Goal: Task Accomplishment & Management: Use online tool/utility

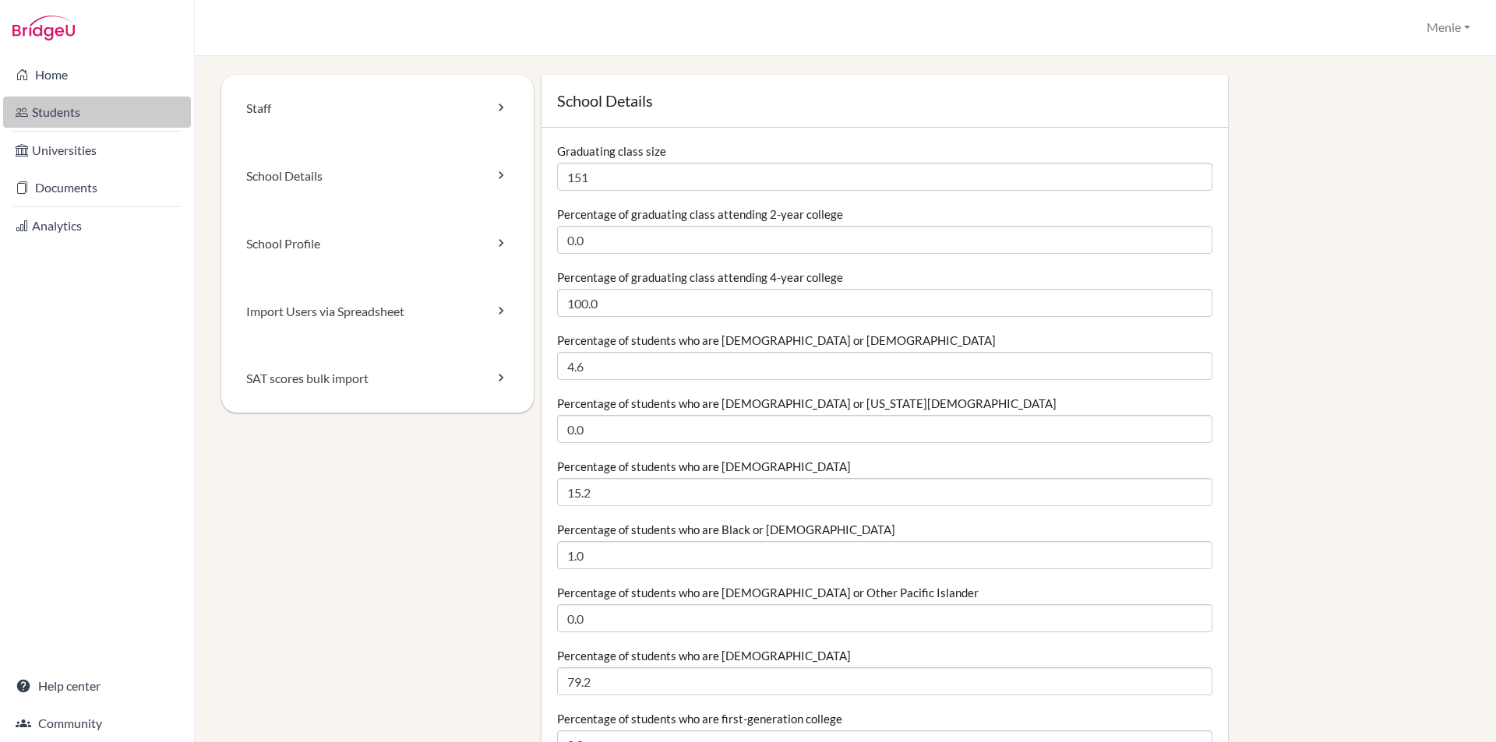
scroll to position [1558, 0]
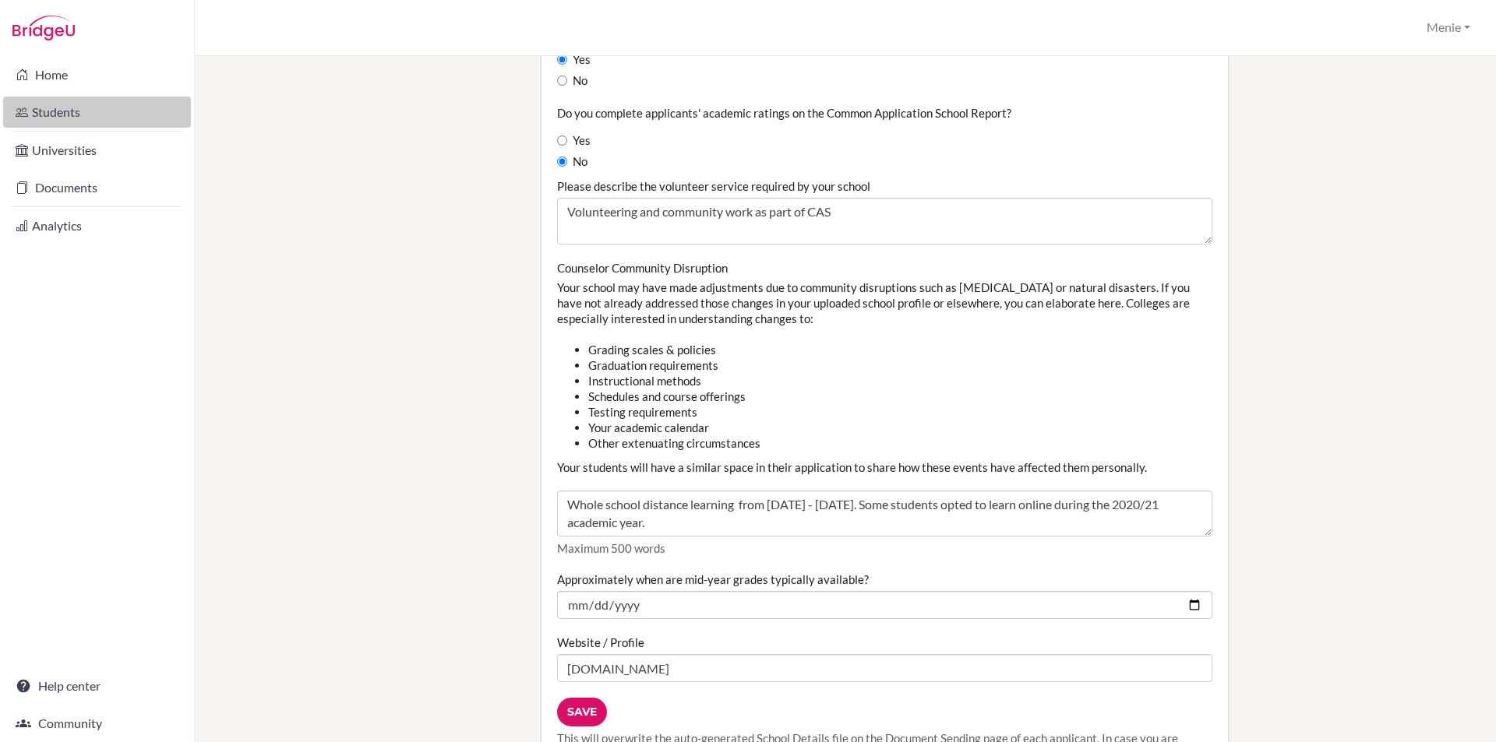
click at [64, 109] on link "Students" at bounding box center [97, 112] width 188 height 31
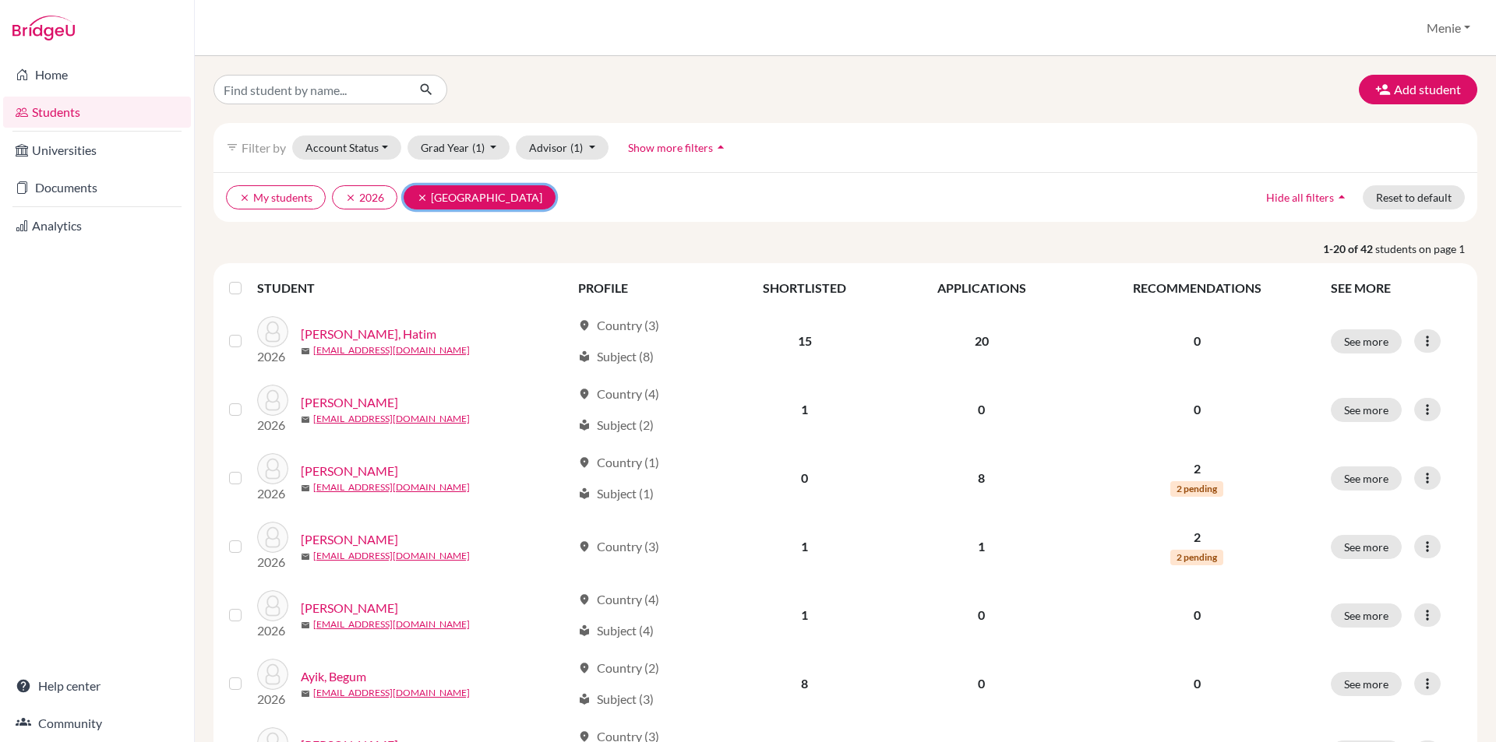
click at [421, 194] on icon "clear" at bounding box center [422, 197] width 11 height 11
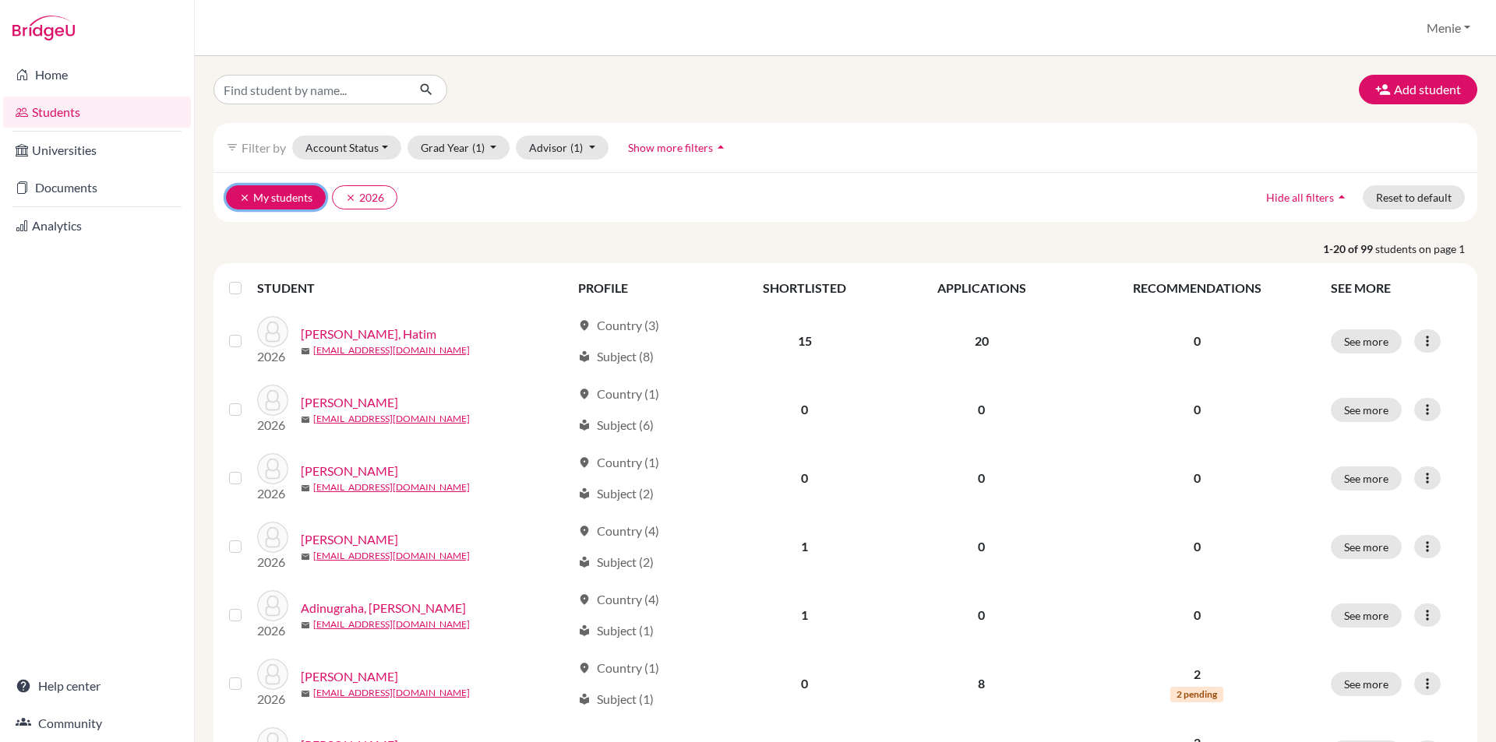
click at [244, 198] on icon "clear" at bounding box center [244, 197] width 11 height 11
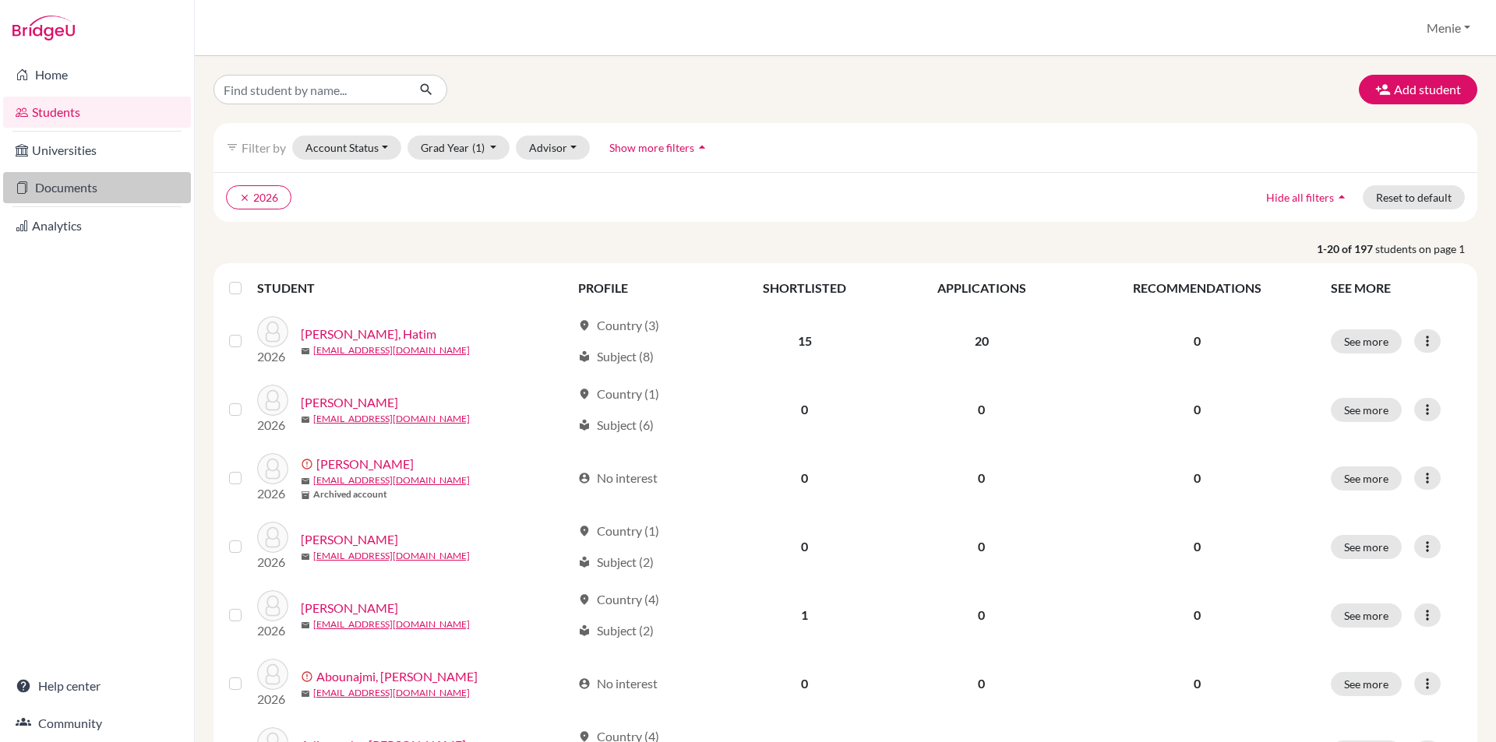
click at [76, 187] on link "Documents" at bounding box center [97, 187] width 188 height 31
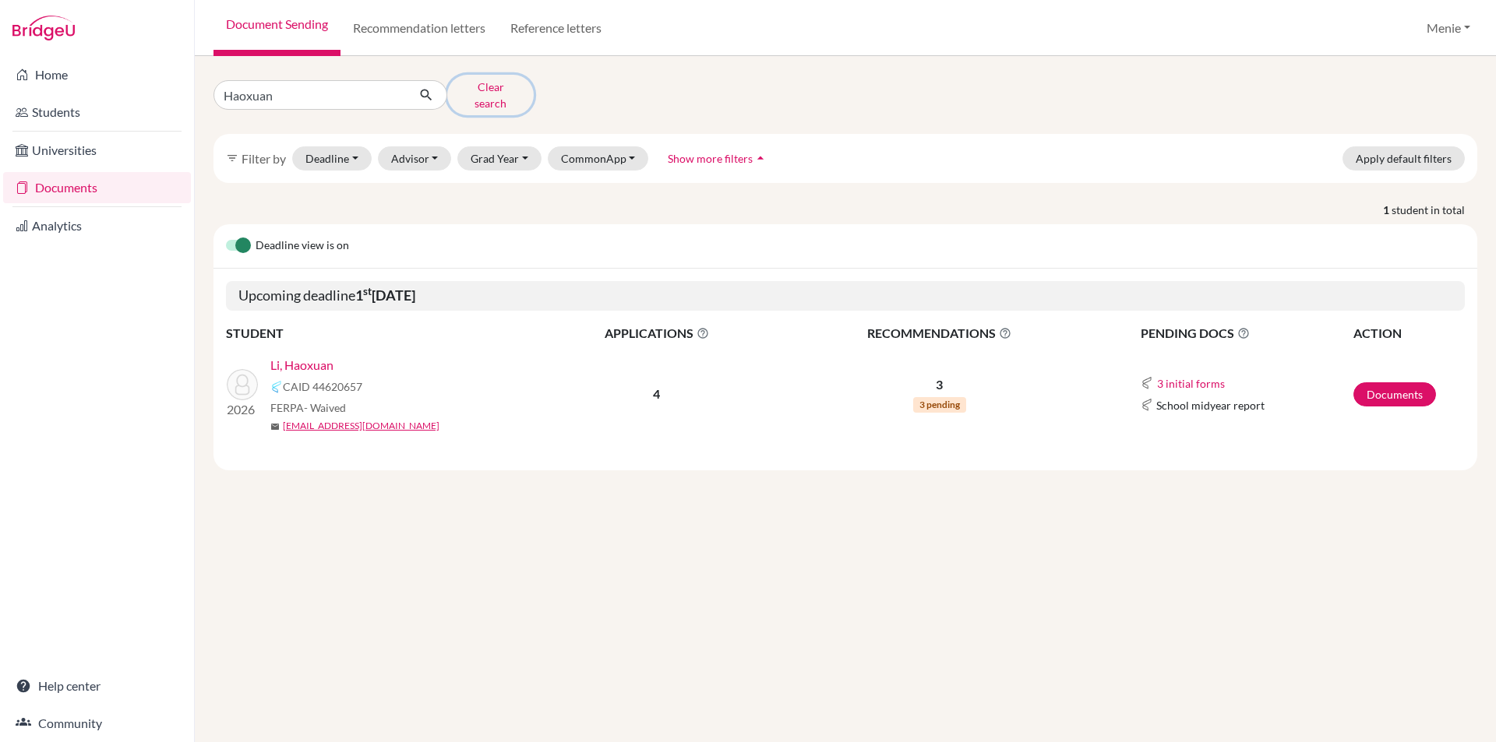
click at [506, 82] on button "Clear search" at bounding box center [490, 95] width 86 height 41
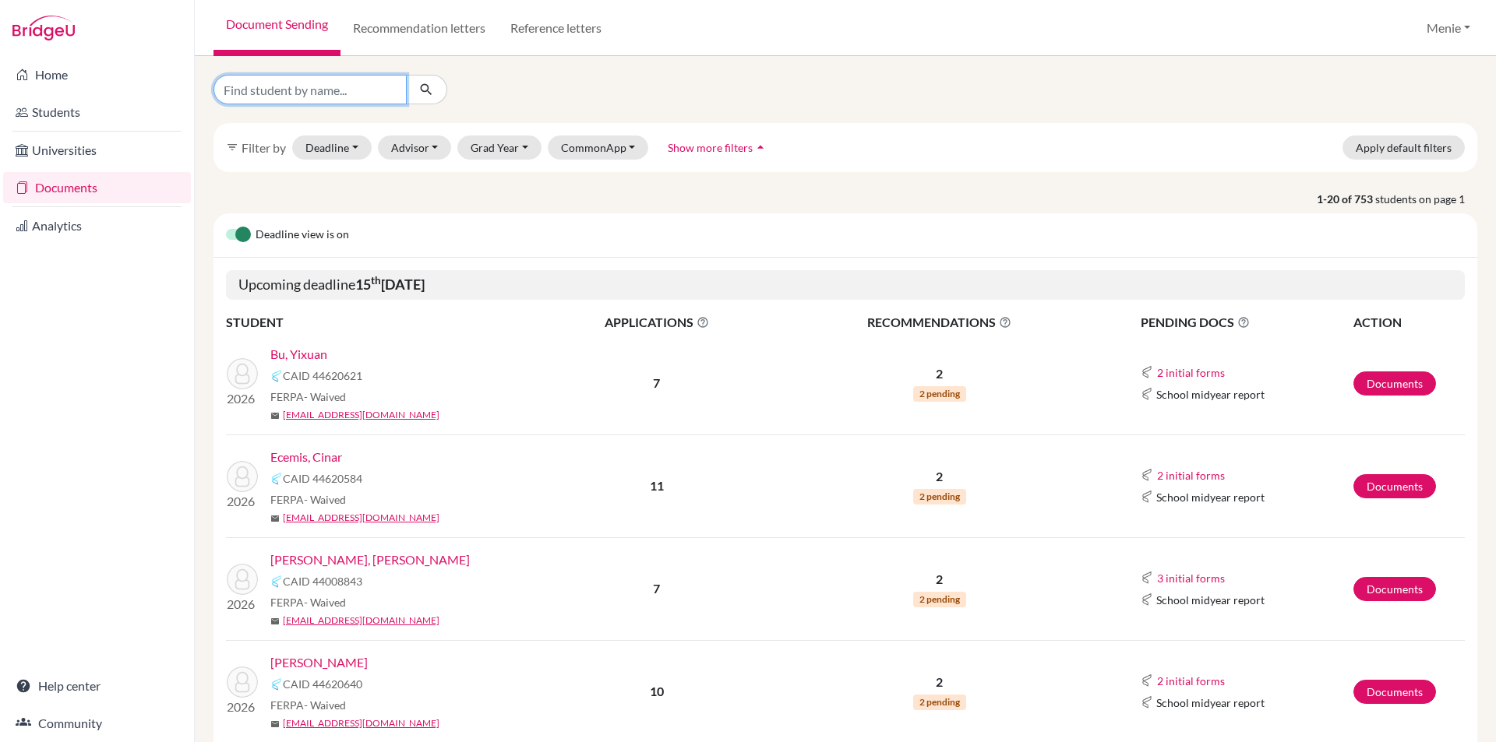
click at [315, 89] on input "Find student by name..." at bounding box center [309, 90] width 193 height 30
type input "Asha"
click at [432, 86] on icon "submit" at bounding box center [426, 90] width 16 height 16
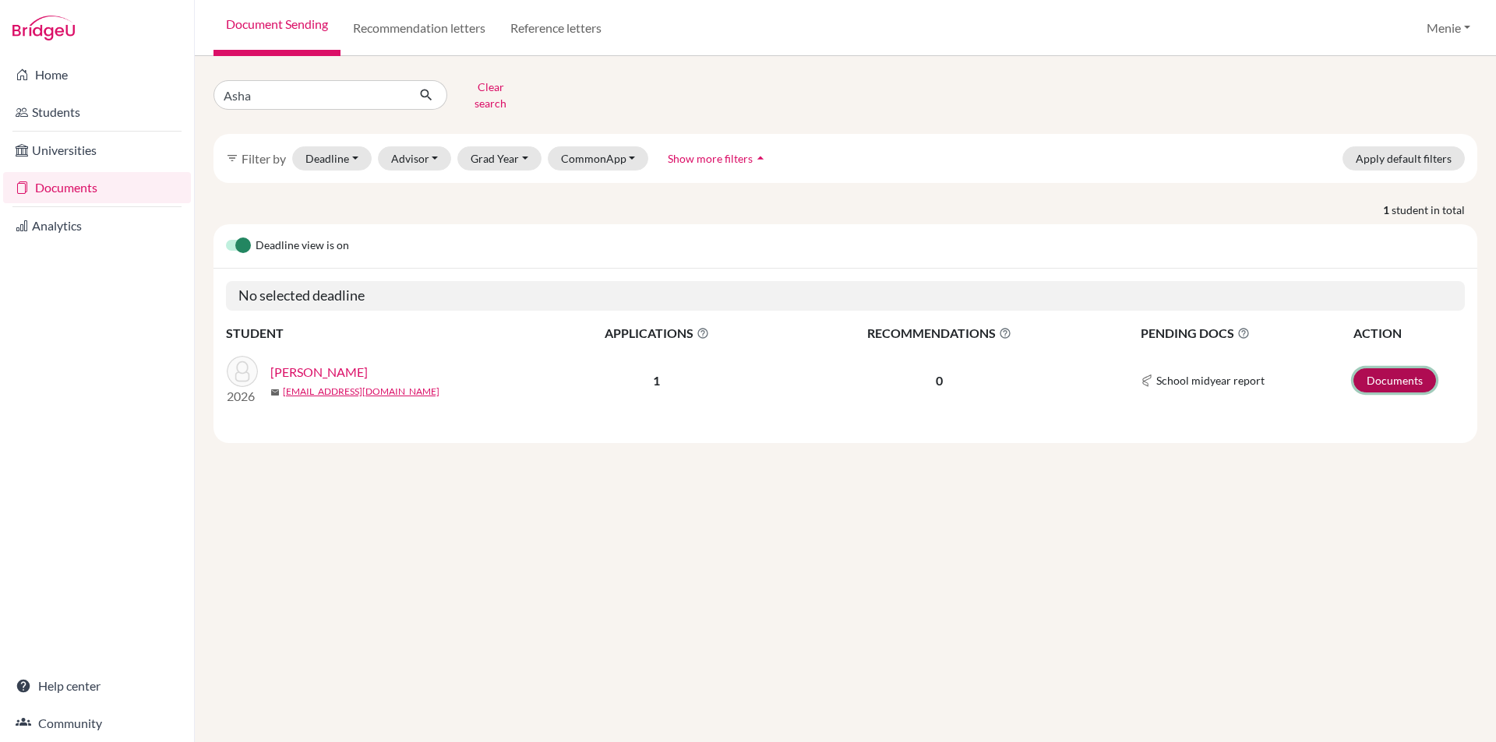
click at [1407, 368] on link "Documents" at bounding box center [1394, 380] width 83 height 24
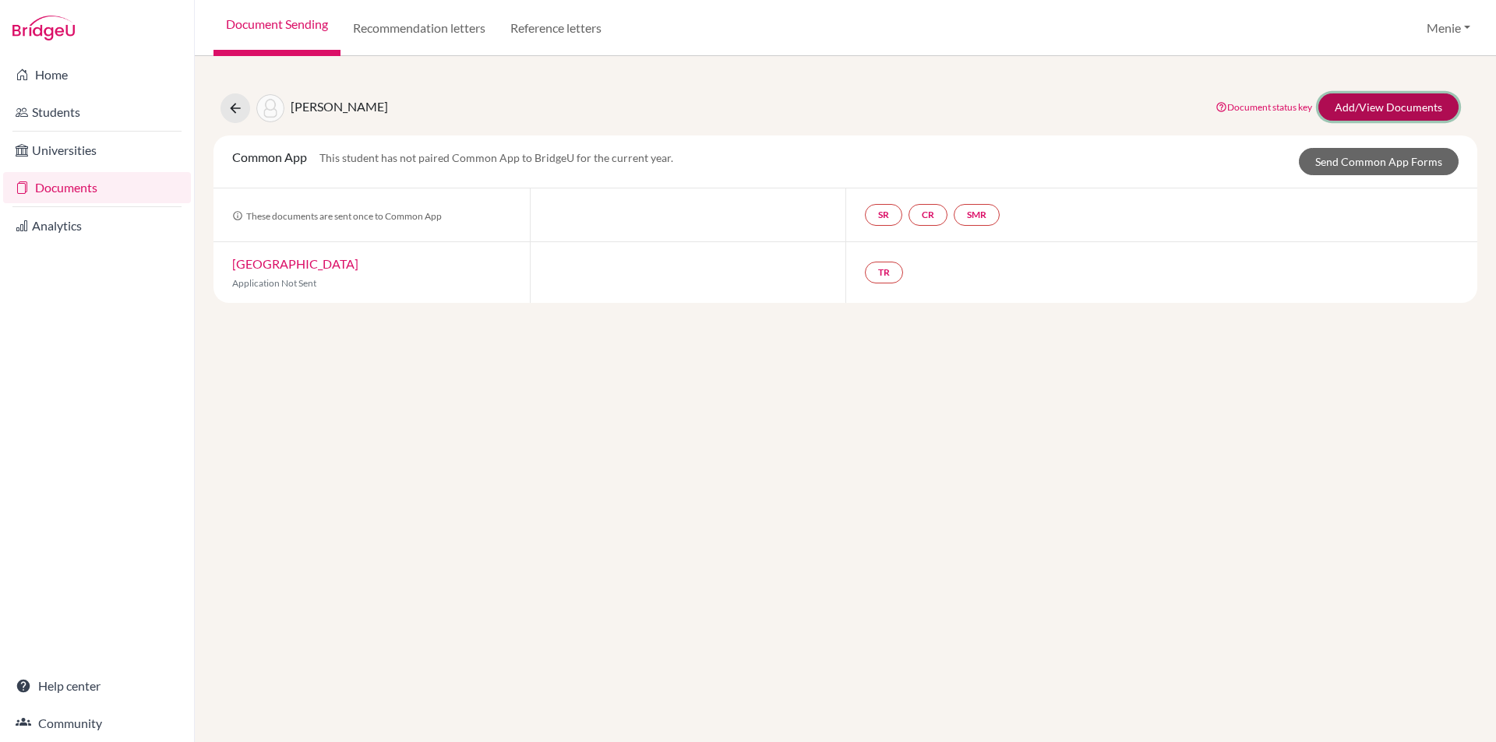
click at [1367, 104] on link "Add/View Documents" at bounding box center [1388, 106] width 140 height 27
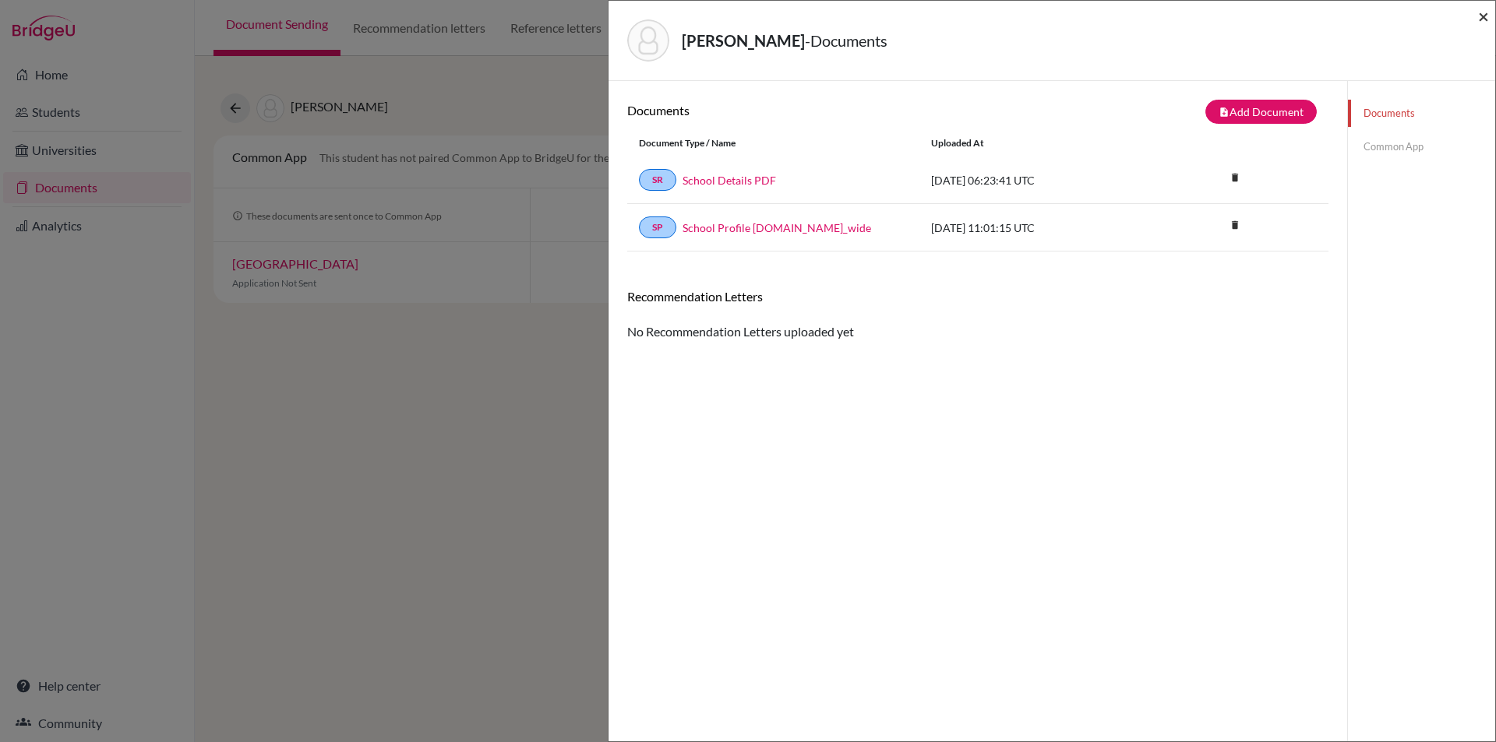
click at [1485, 12] on span "×" at bounding box center [1483, 16] width 11 height 23
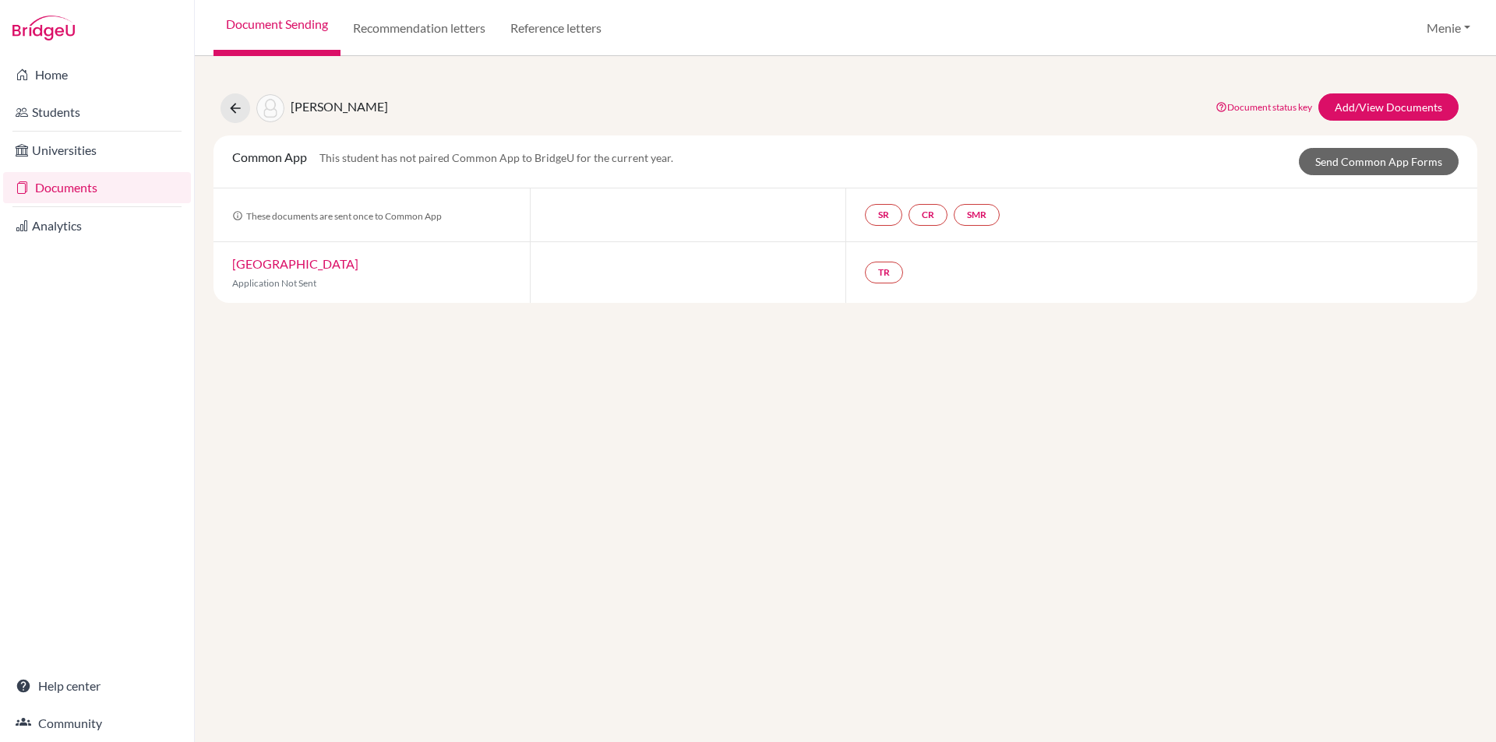
click at [65, 189] on link "Documents" at bounding box center [97, 187] width 188 height 31
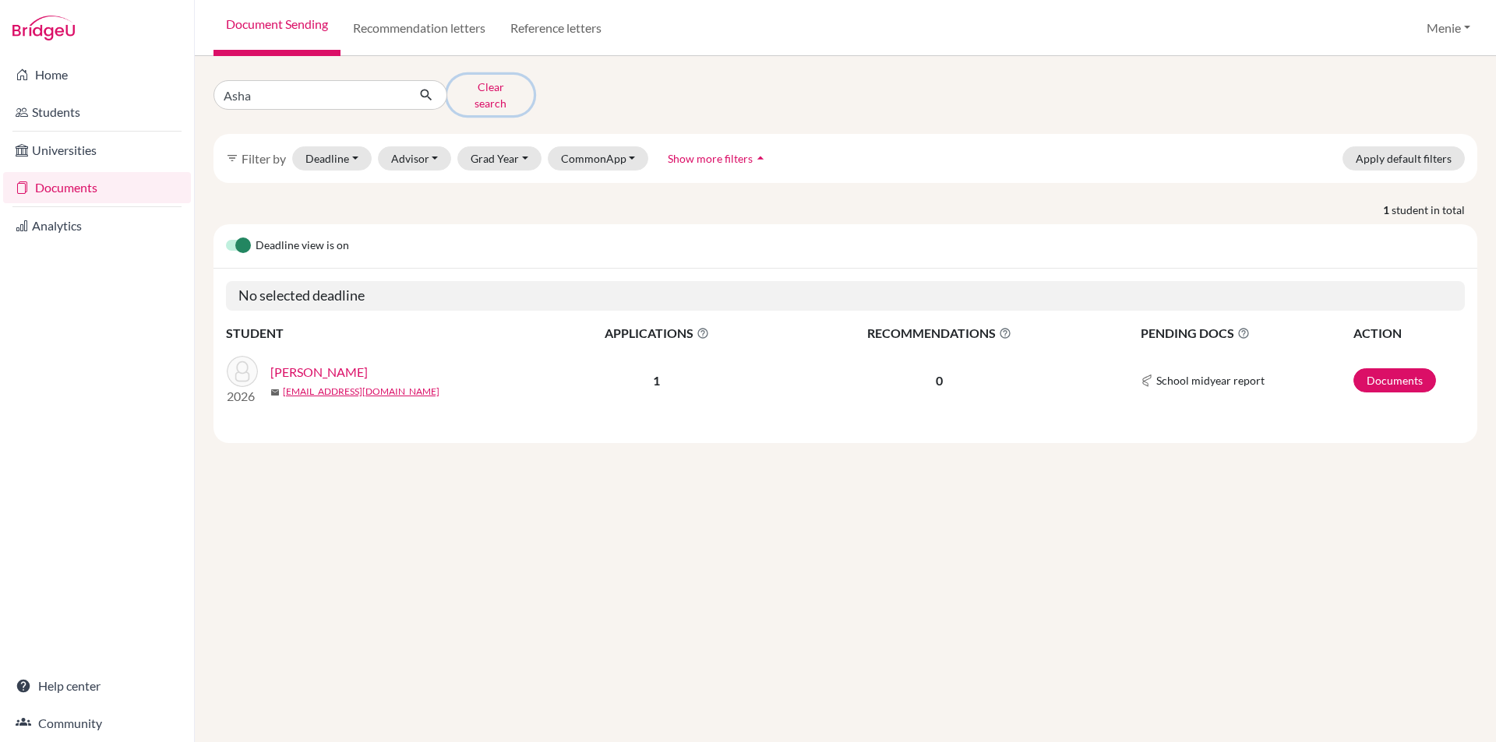
click at [487, 85] on button "Clear search" at bounding box center [490, 95] width 86 height 41
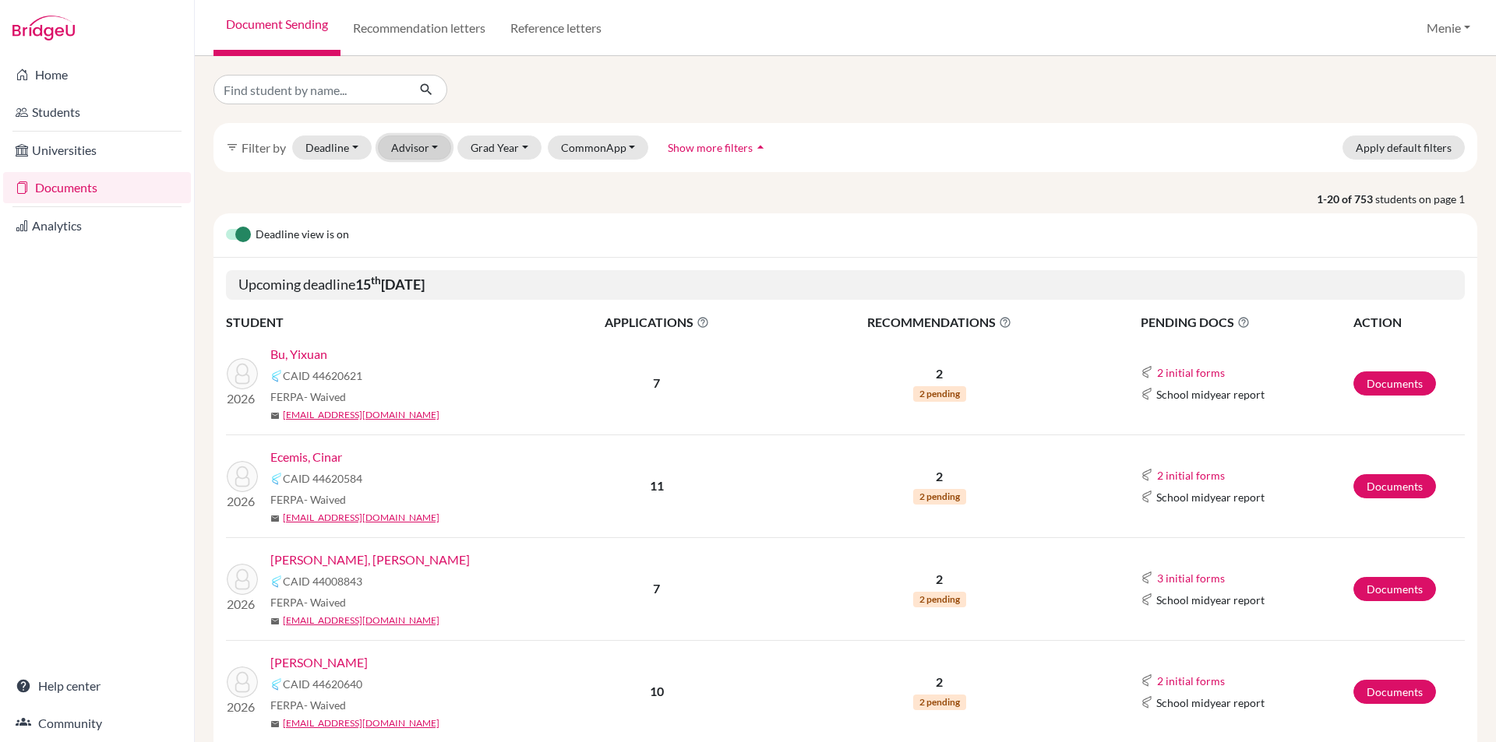
click at [421, 152] on button "Advisor" at bounding box center [415, 148] width 74 height 24
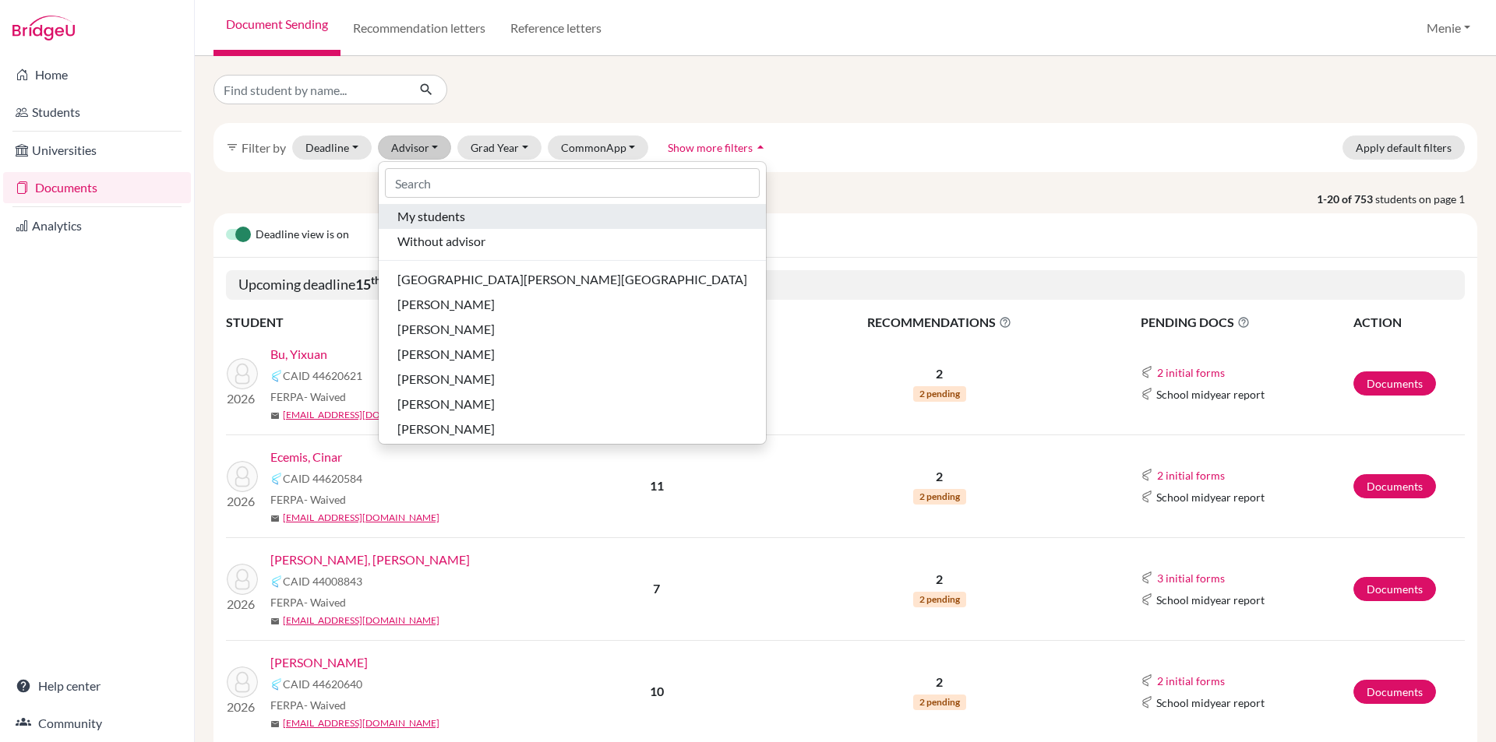
click at [434, 220] on span "My students" at bounding box center [431, 216] width 68 height 19
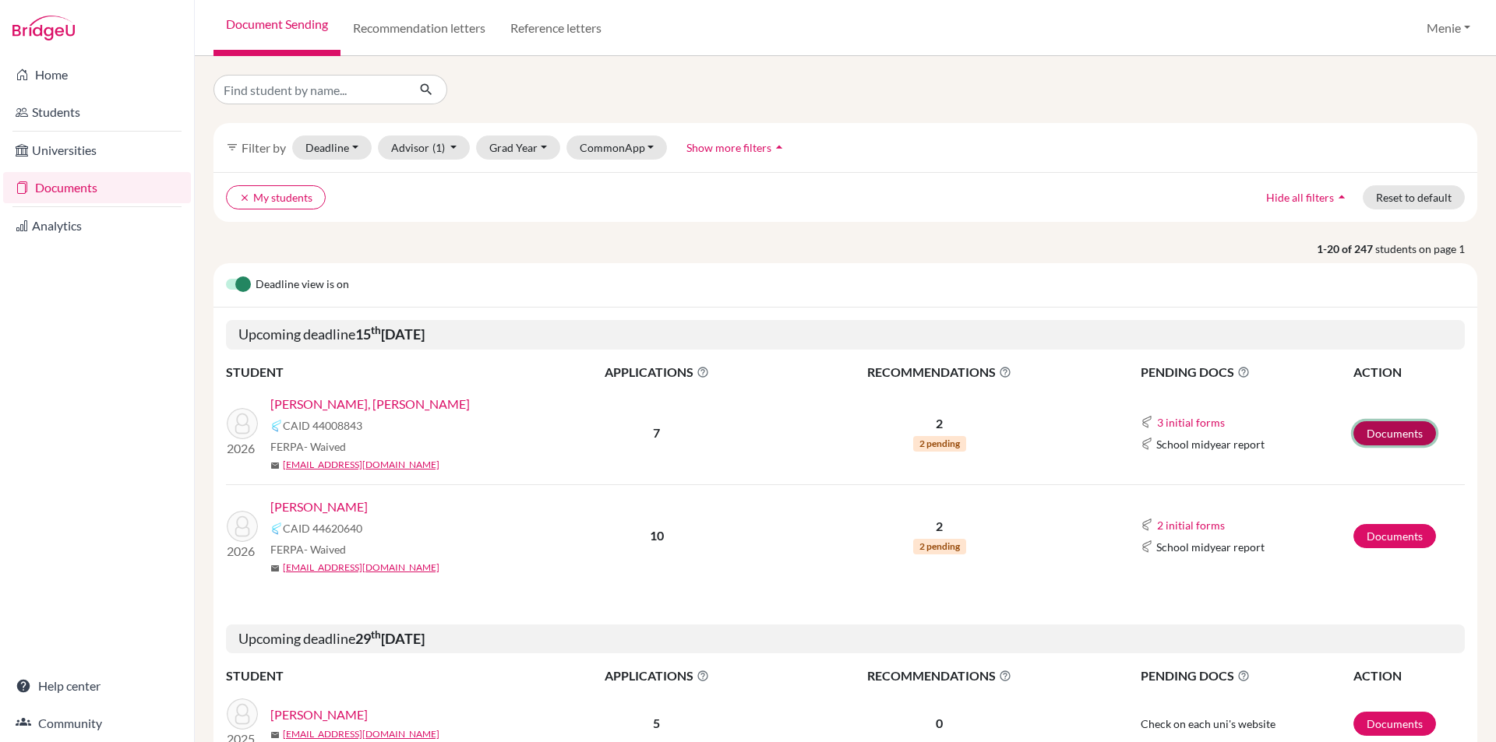
click at [1366, 430] on link "Documents" at bounding box center [1394, 433] width 83 height 24
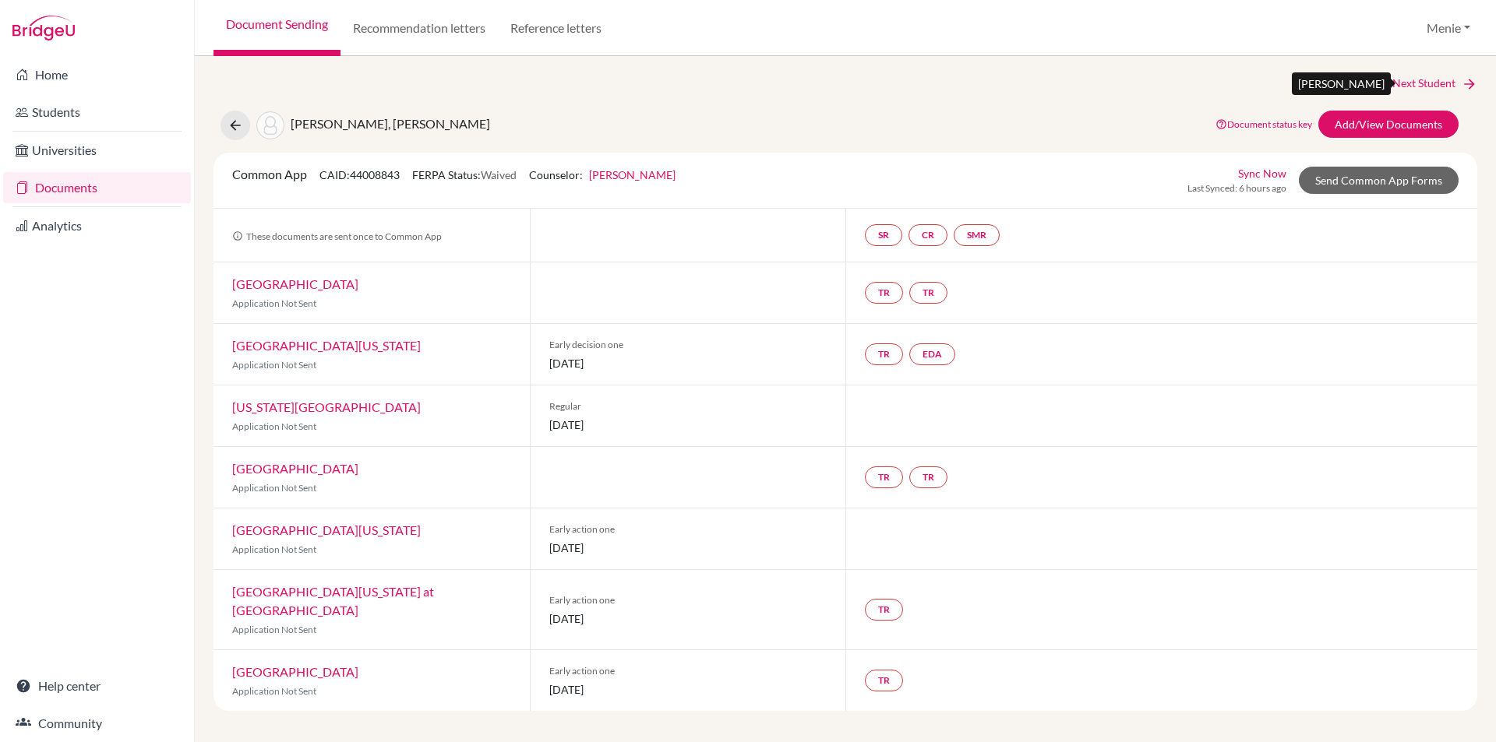
click at [1441, 83] on link "Next Student" at bounding box center [1434, 83] width 85 height 17
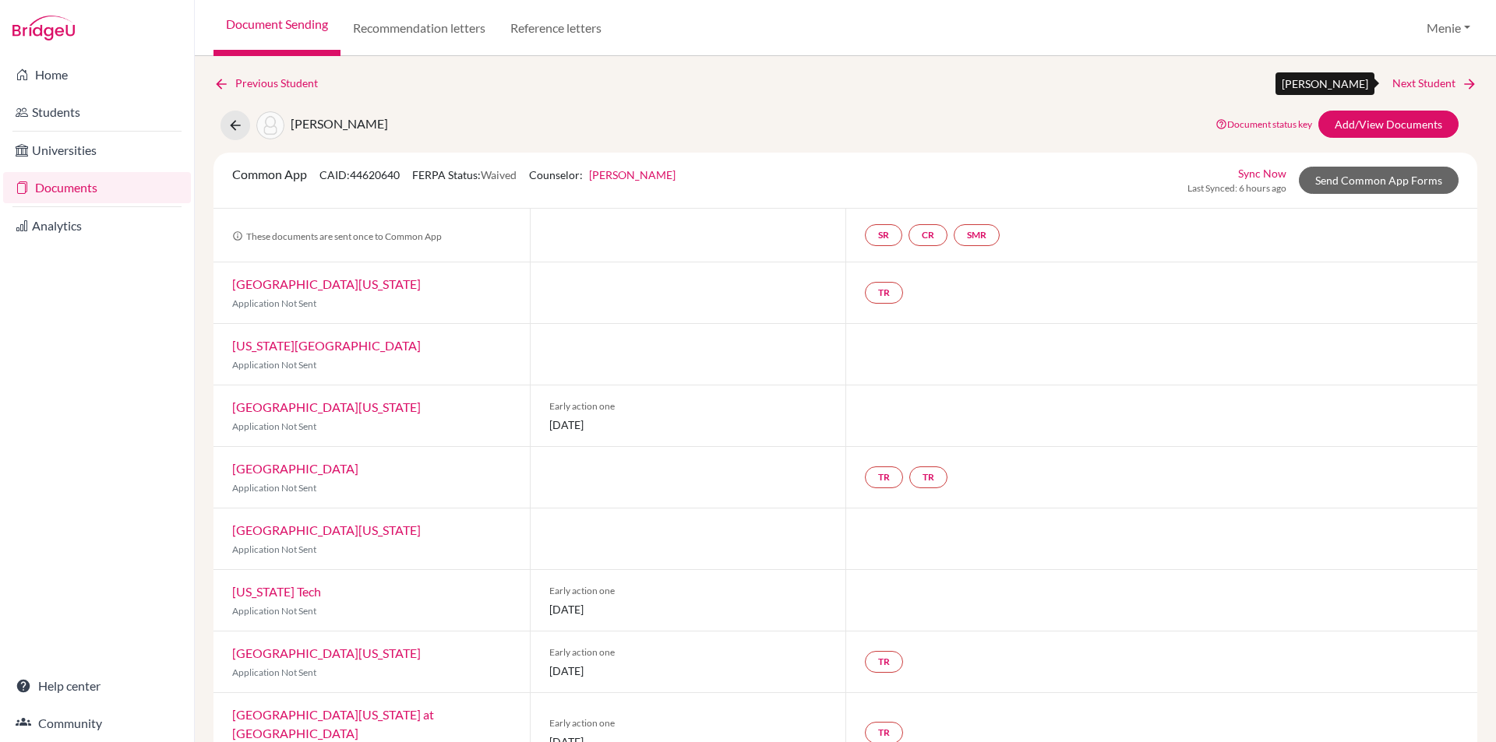
click at [1420, 85] on link "Next Student" at bounding box center [1434, 83] width 85 height 17
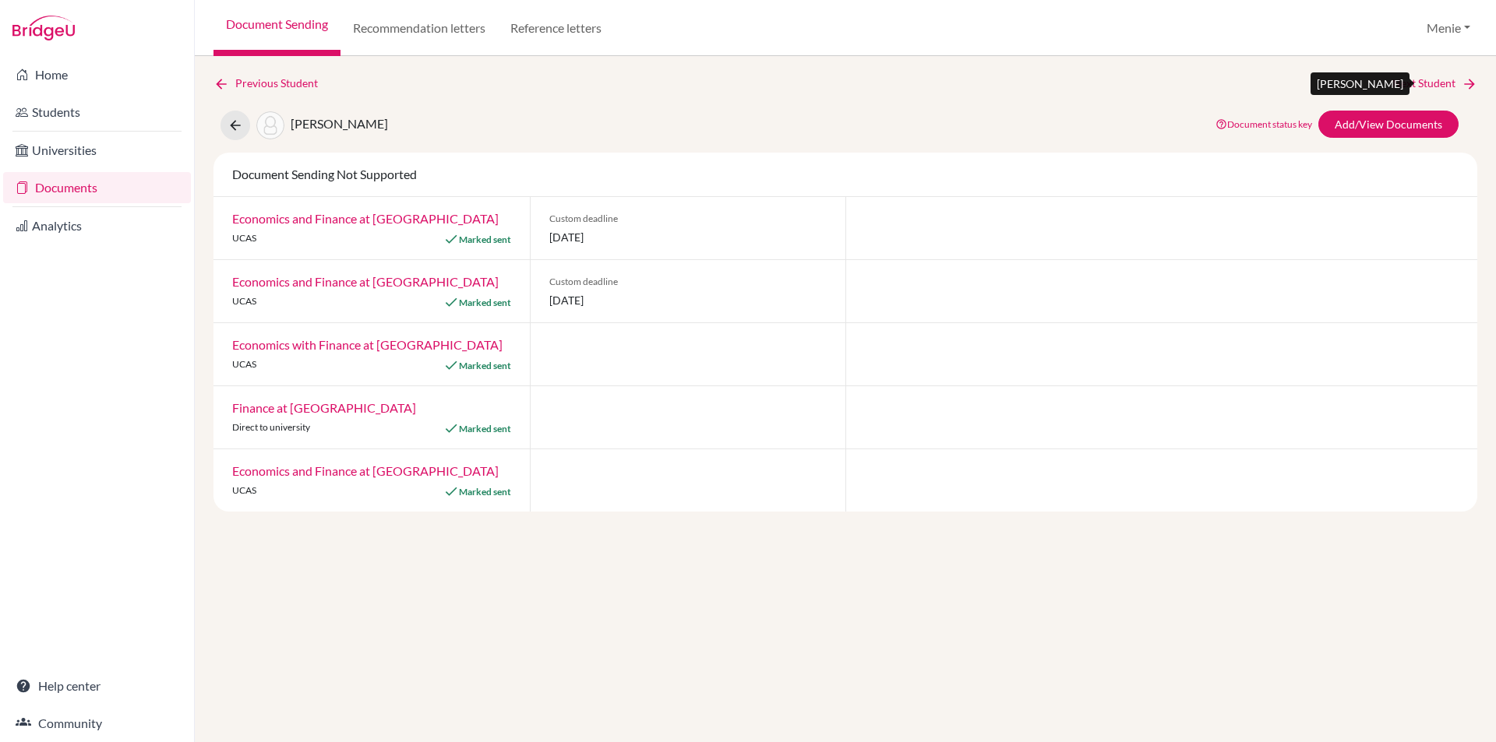
click at [1430, 82] on link "Next Student" at bounding box center [1434, 83] width 85 height 17
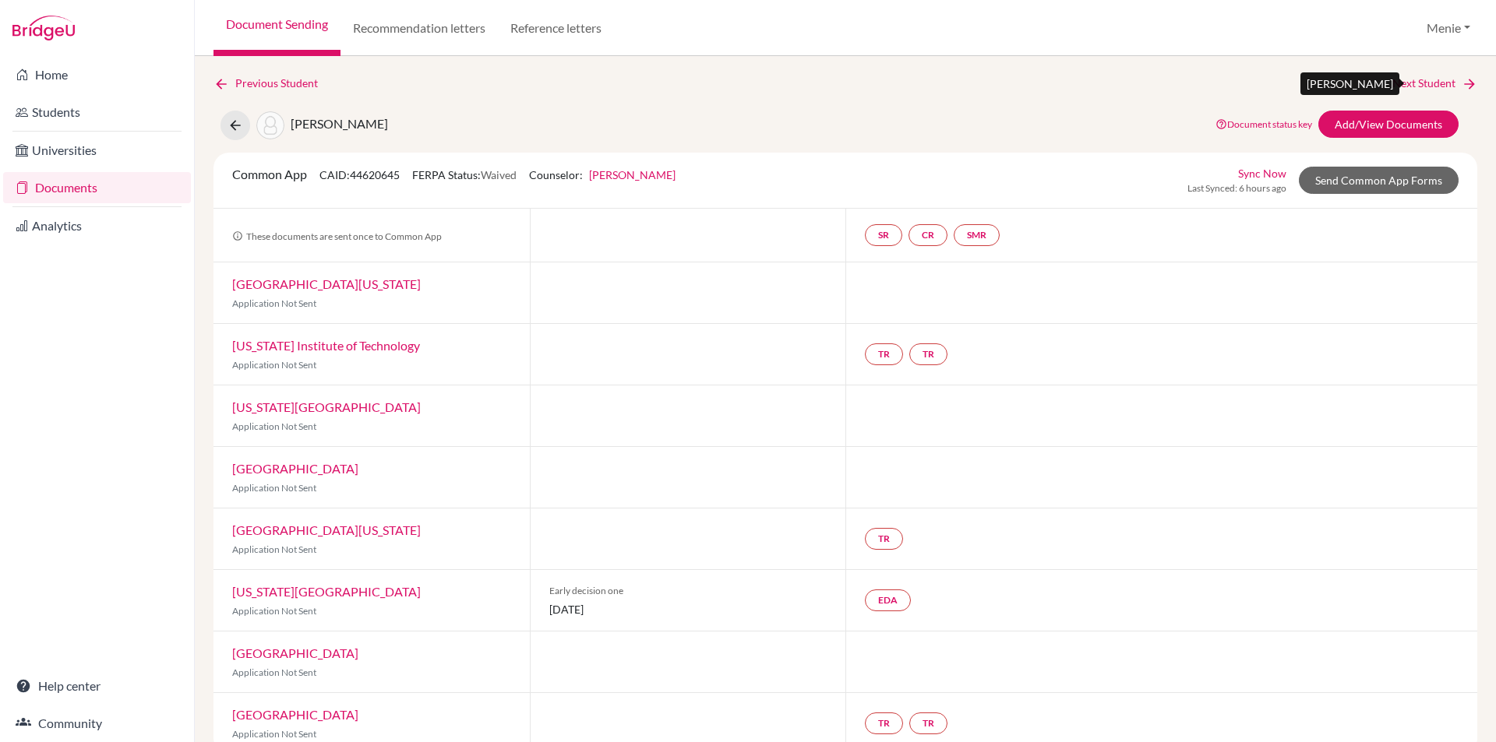
click at [1435, 79] on link "Next Student" at bounding box center [1434, 83] width 85 height 17
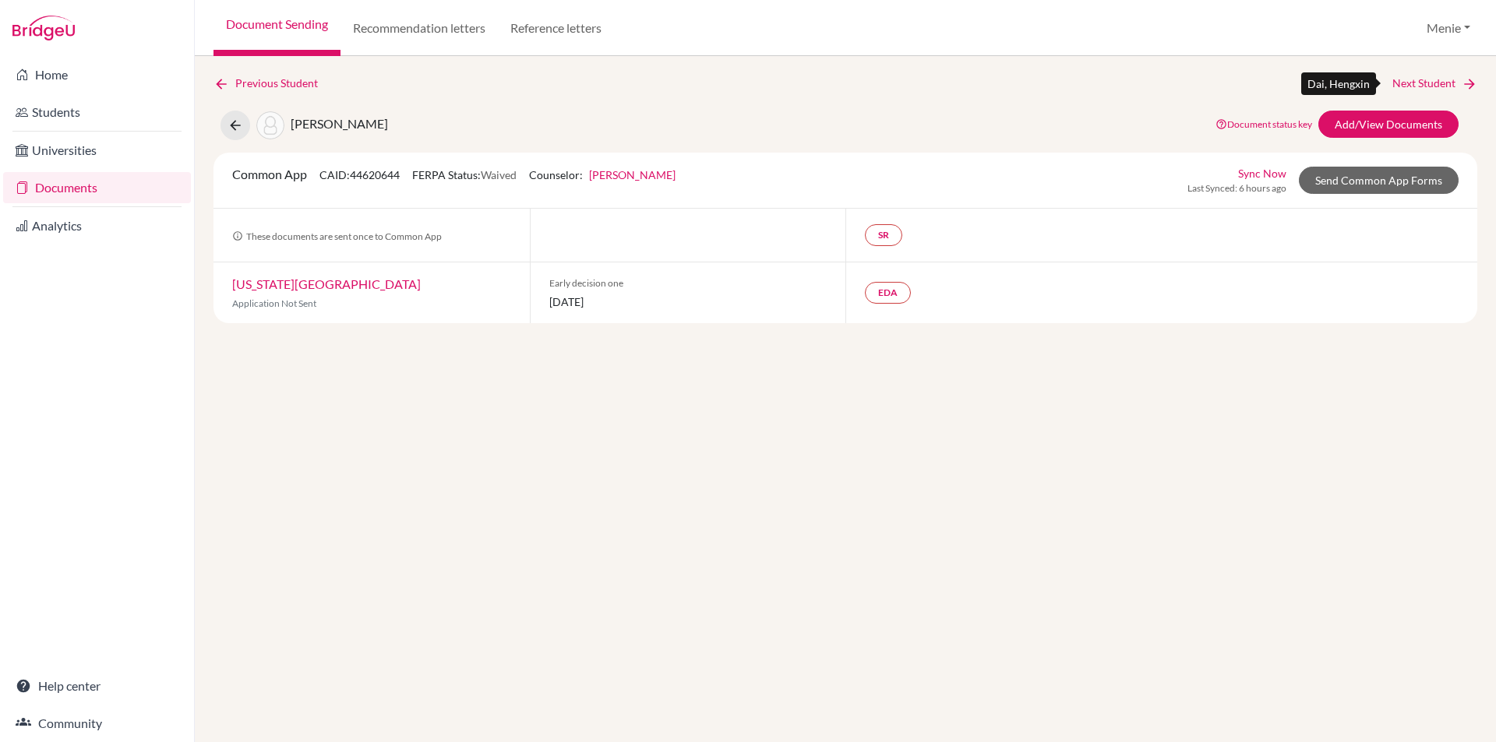
click at [1415, 86] on link "Next Student" at bounding box center [1434, 83] width 85 height 17
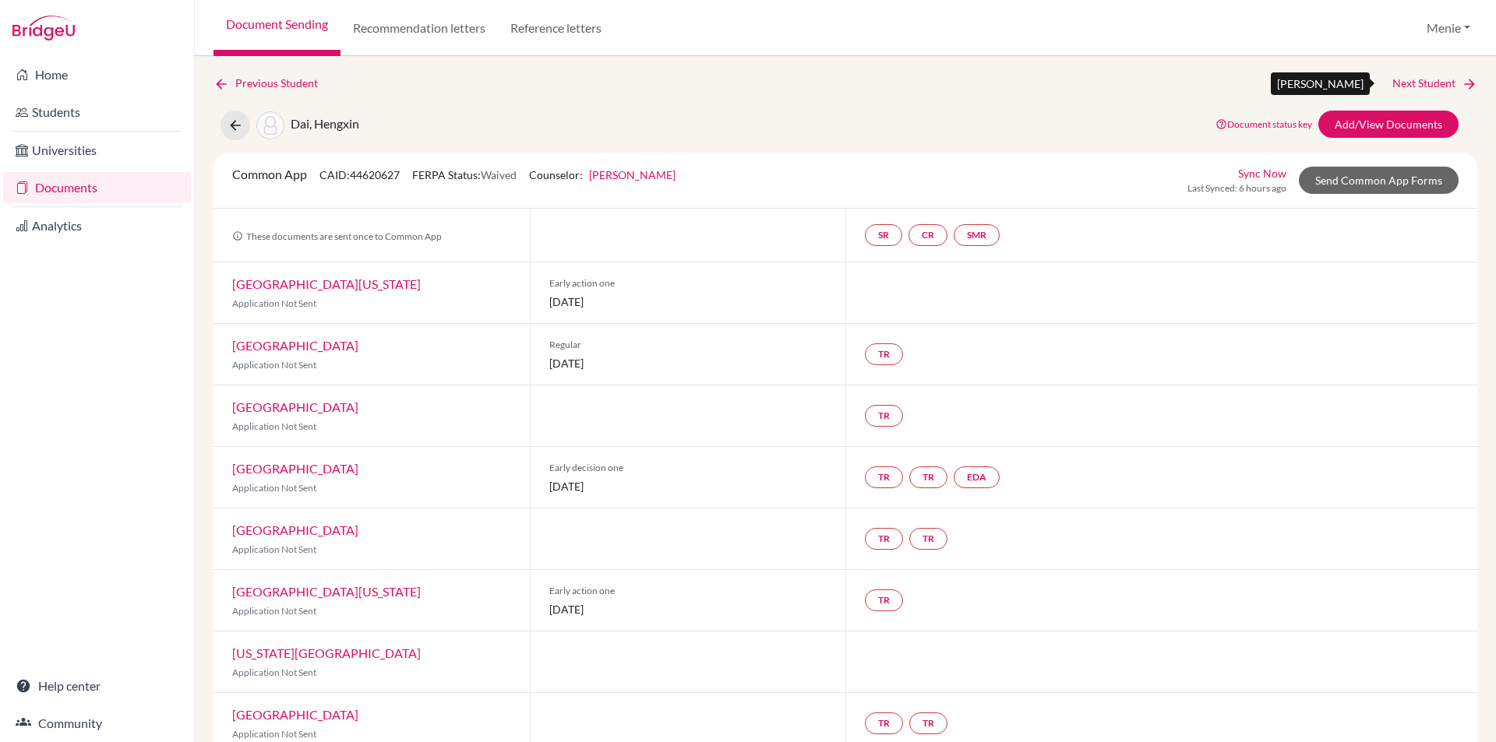
click at [1396, 80] on link "Next Student" at bounding box center [1434, 83] width 85 height 17
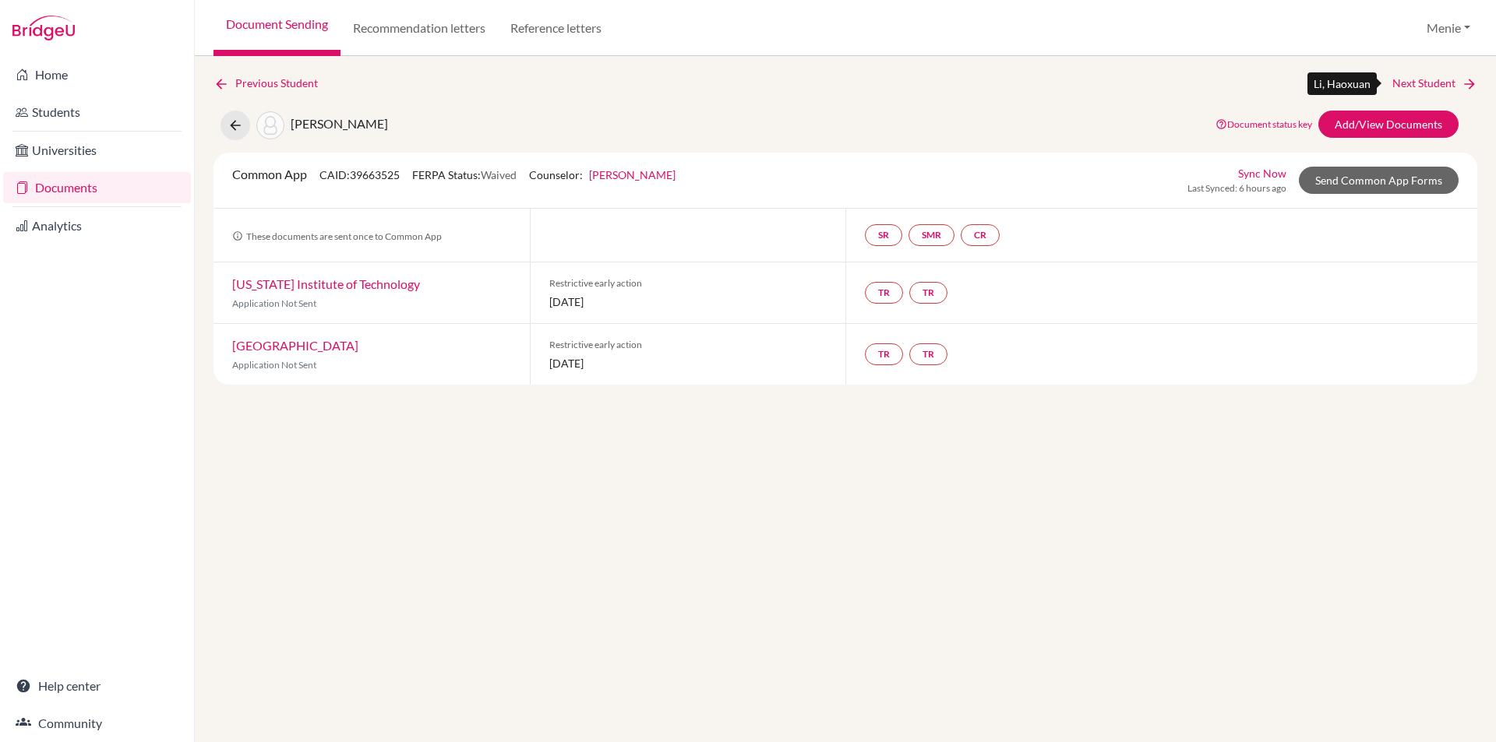
click at [1441, 86] on link "Next Student" at bounding box center [1434, 83] width 85 height 17
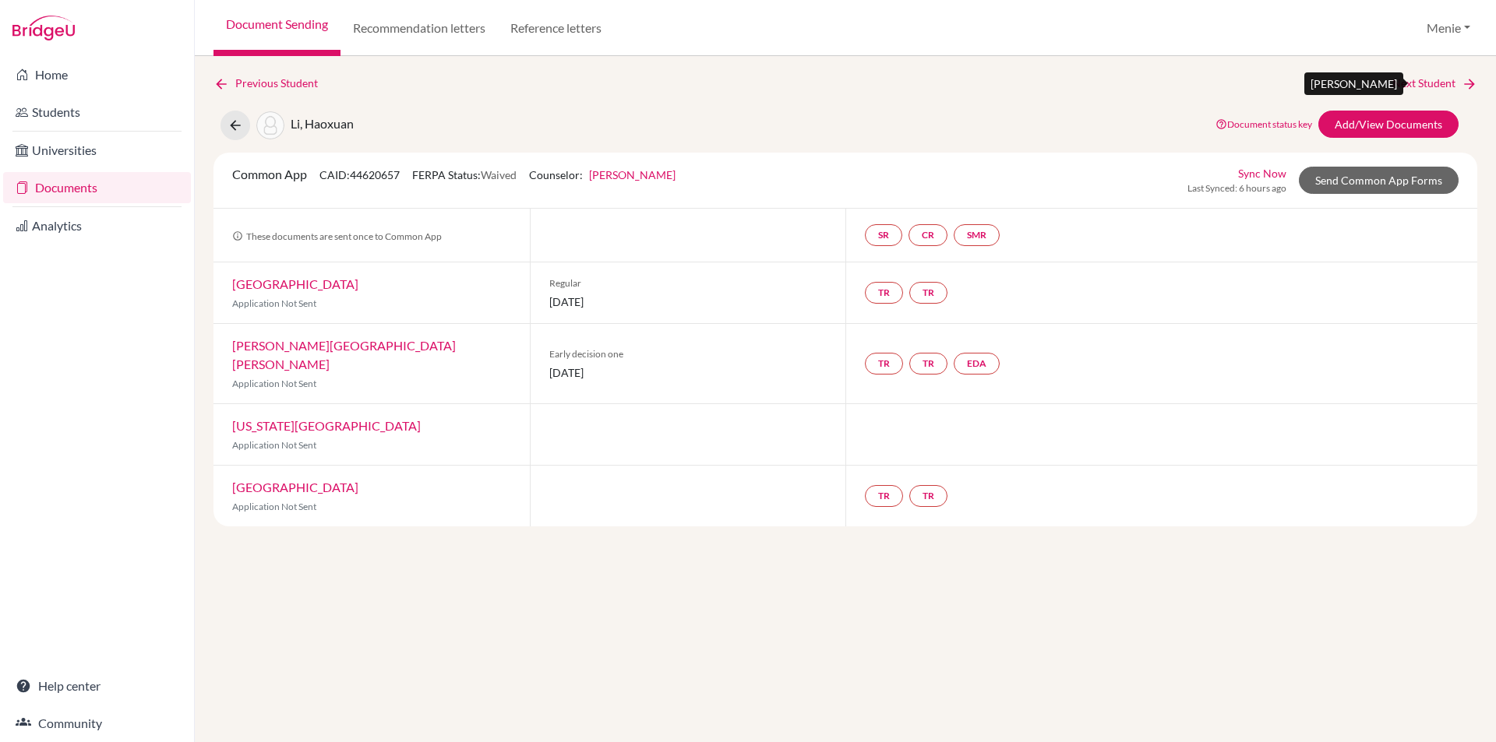
click at [1399, 86] on link "Next Student" at bounding box center [1434, 83] width 85 height 17
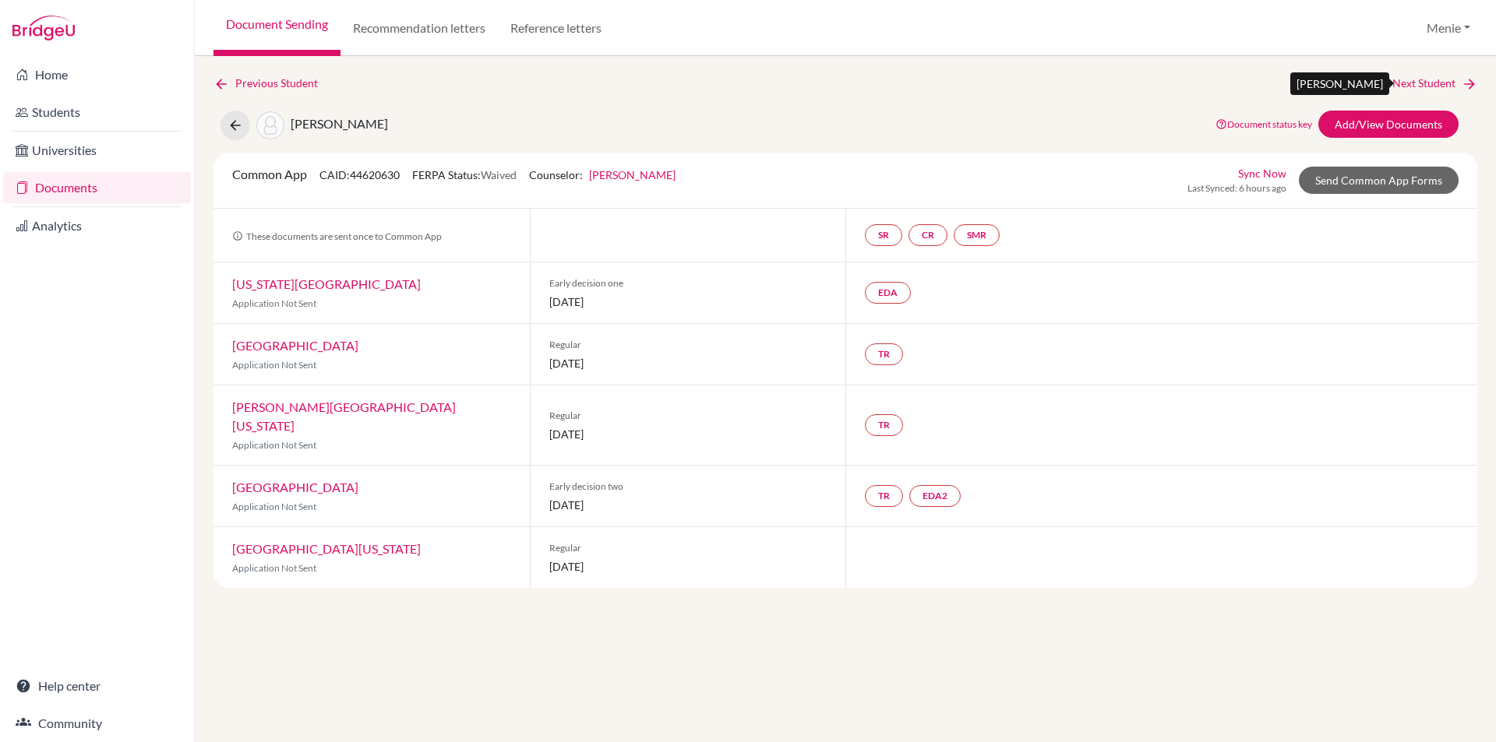
click at [1465, 82] on icon at bounding box center [1469, 84] width 16 height 16
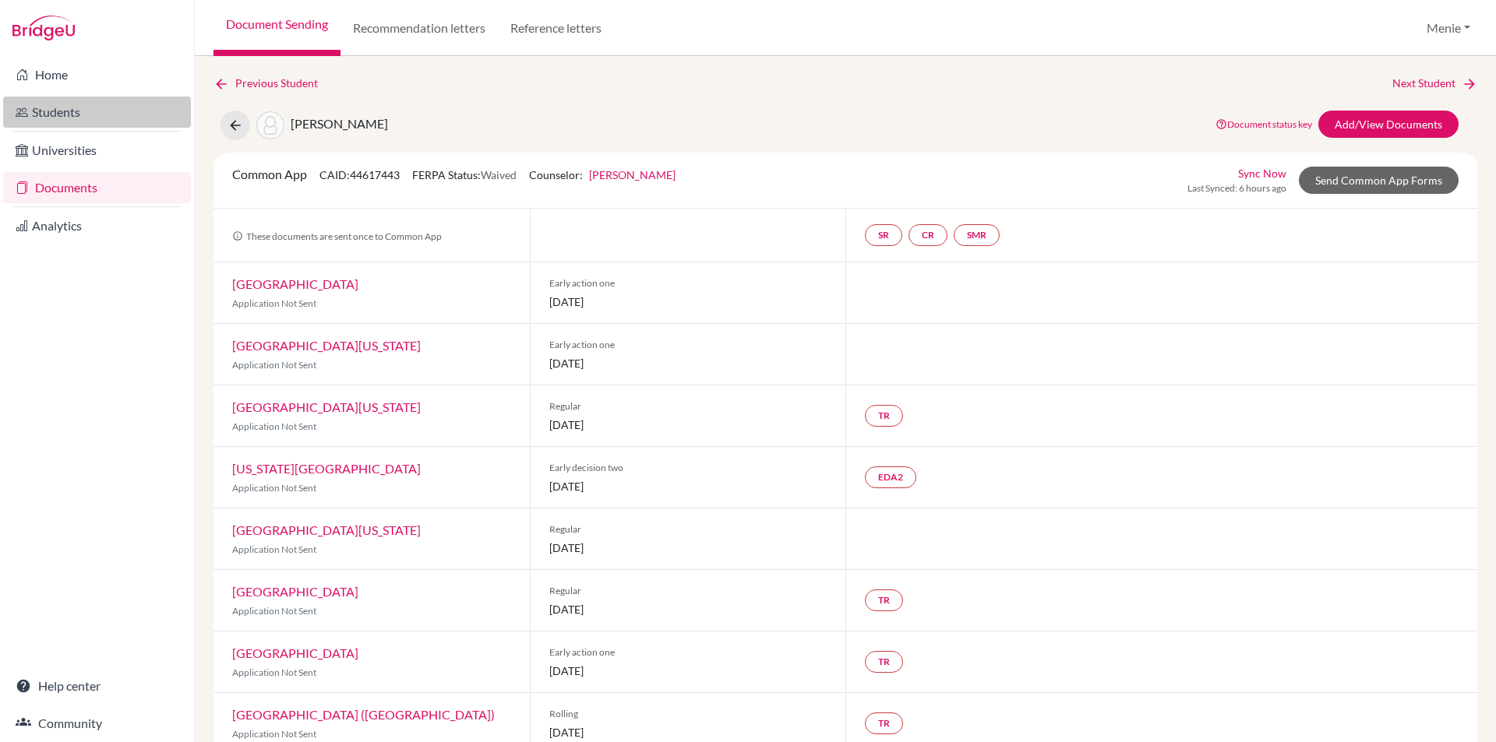
click at [52, 104] on link "Students" at bounding box center [97, 112] width 188 height 31
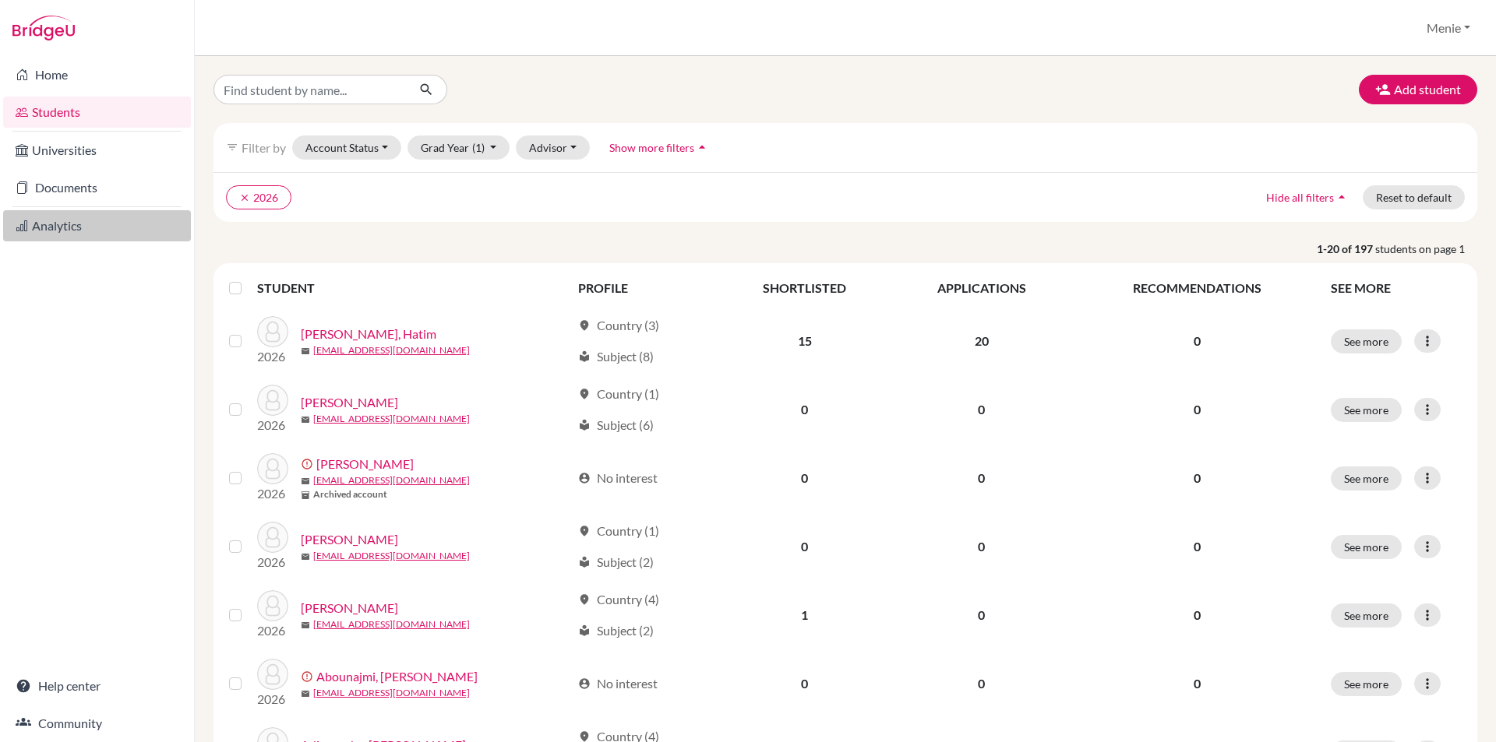
drag, startPoint x: 118, startPoint y: 220, endPoint x: 125, endPoint y: 226, distance: 9.5
click at [118, 221] on link "Analytics" at bounding box center [97, 225] width 188 height 31
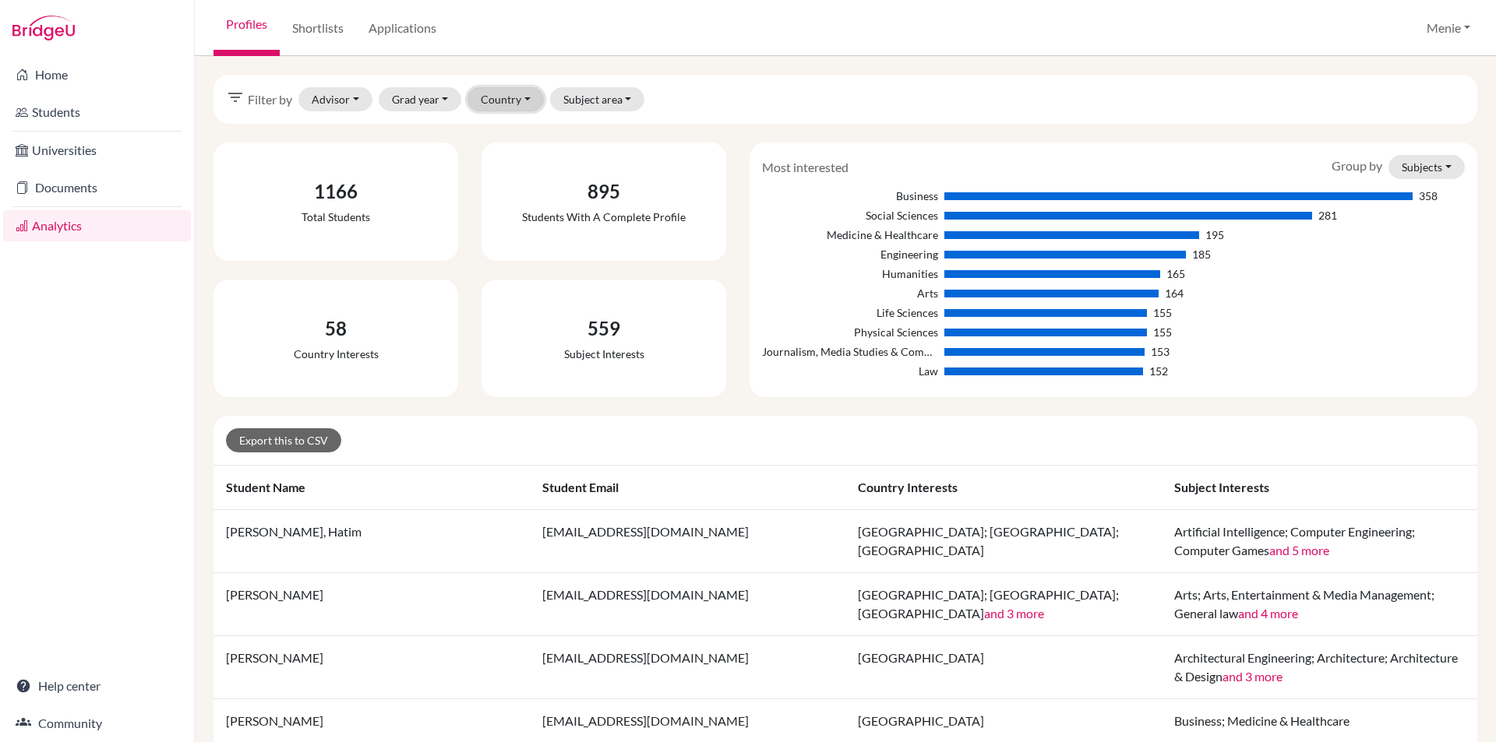
click at [498, 103] on button "Country" at bounding box center [505, 99] width 76 height 24
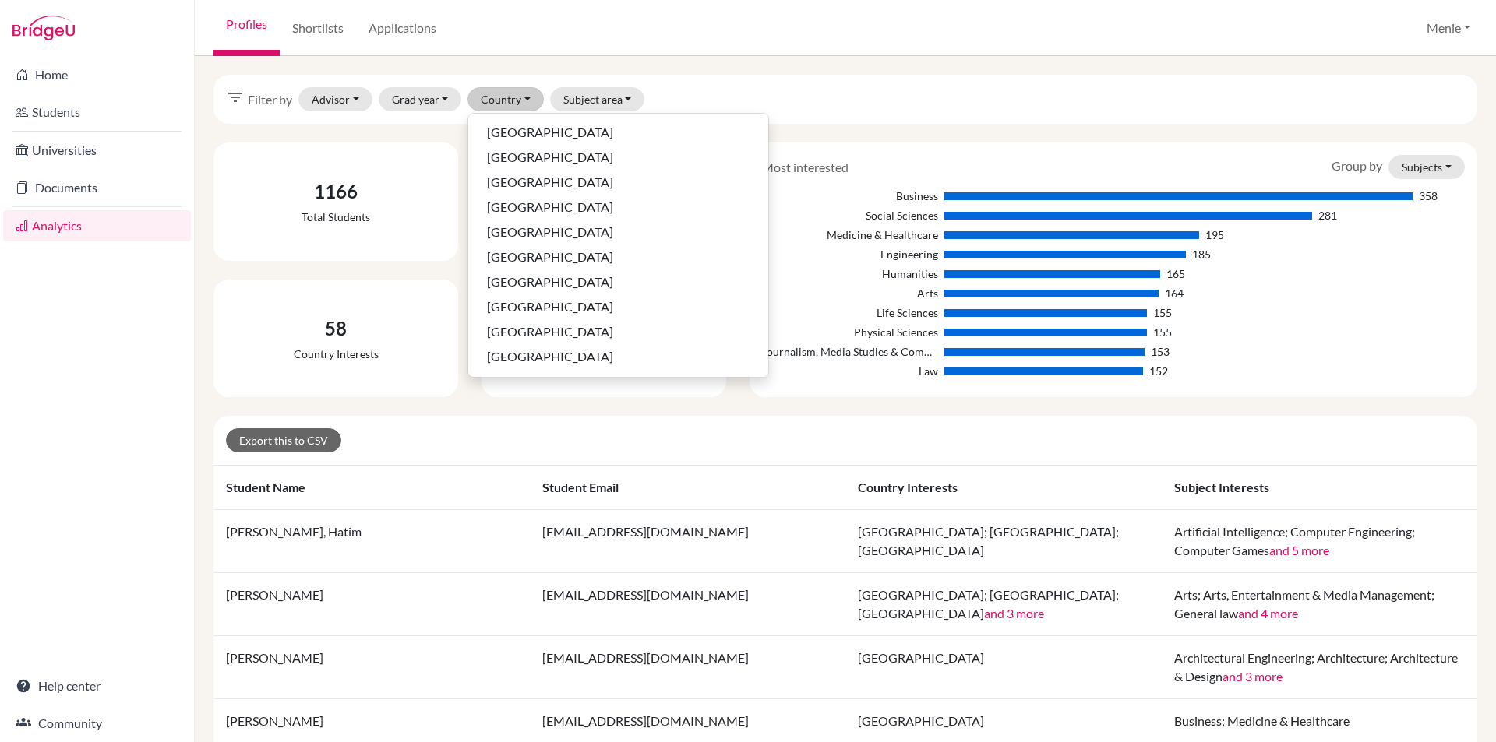
click at [749, 17] on div "Profiles Shortlists Applications Menie Profile School Settings Log out" at bounding box center [845, 28] width 1301 height 56
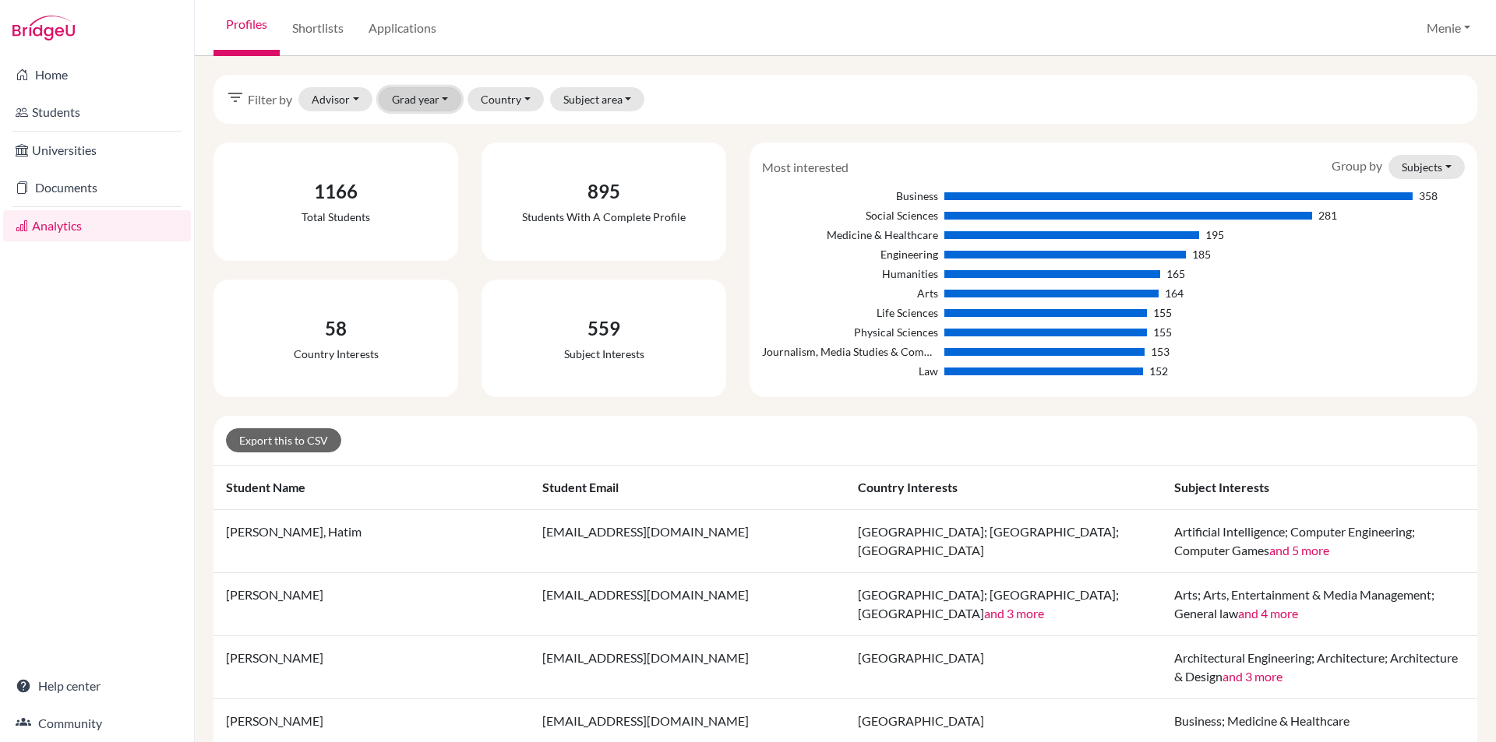
click at [404, 93] on button "Grad year" at bounding box center [420, 99] width 83 height 24
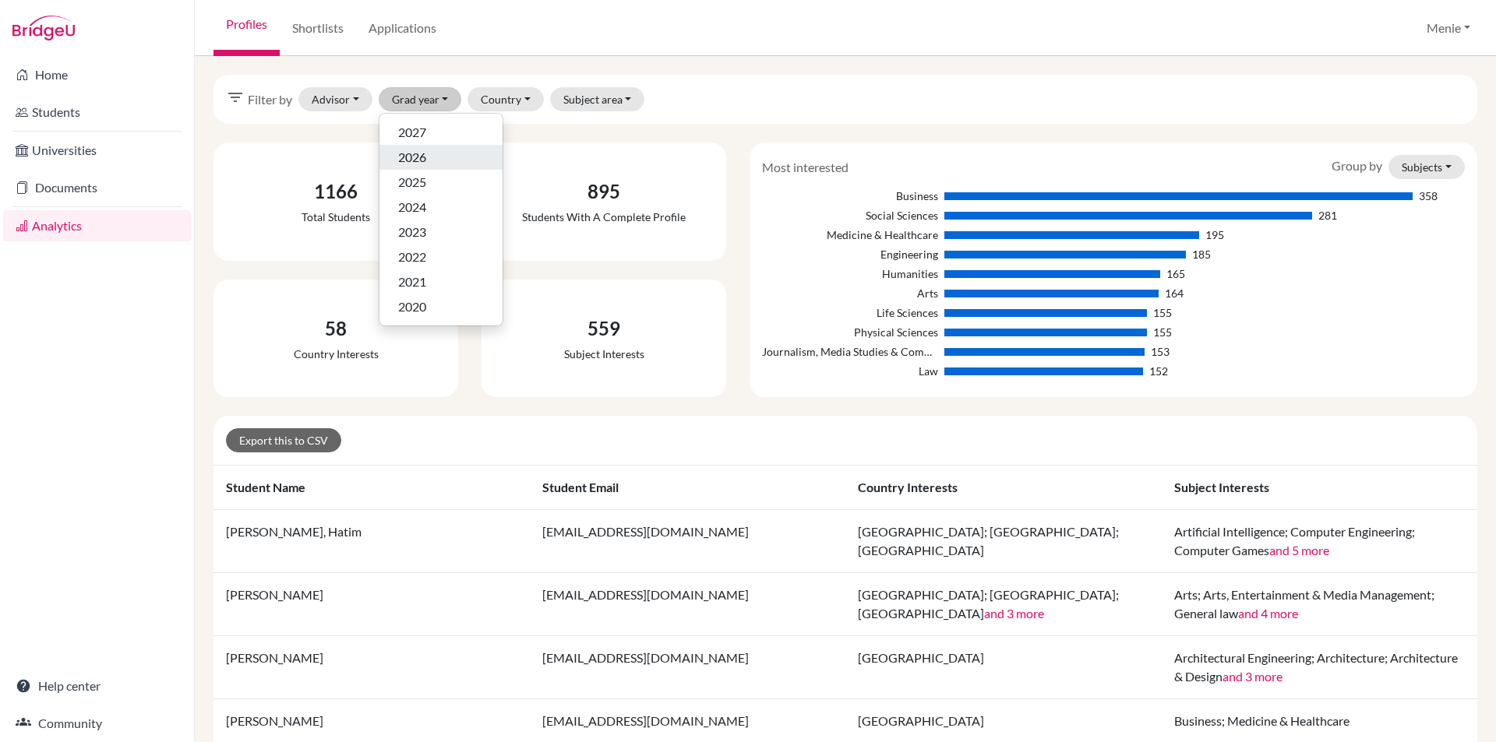
click at [418, 157] on span "2026" at bounding box center [412, 157] width 28 height 19
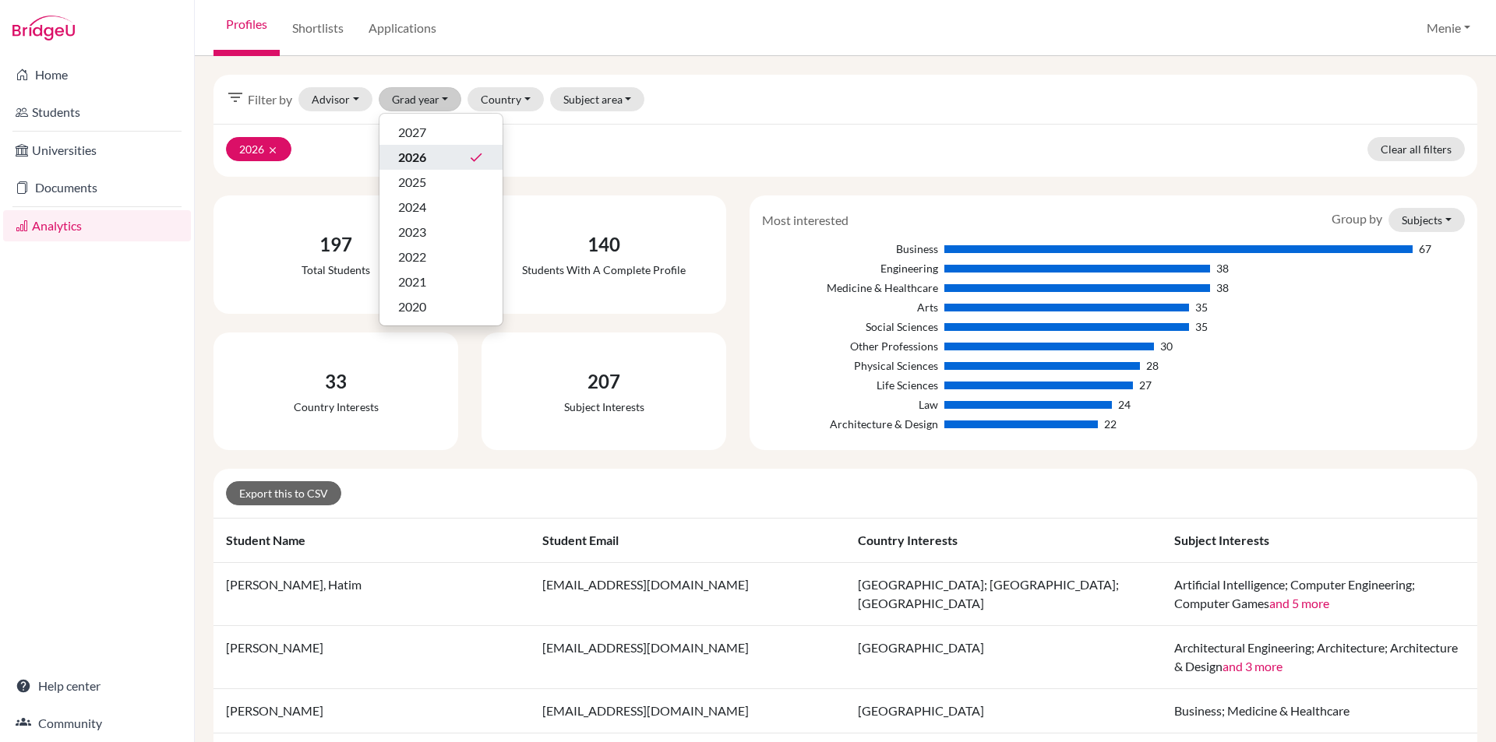
click at [760, 18] on div "Profiles Shortlists Applications Menie Profile School Settings Log out" at bounding box center [845, 28] width 1301 height 56
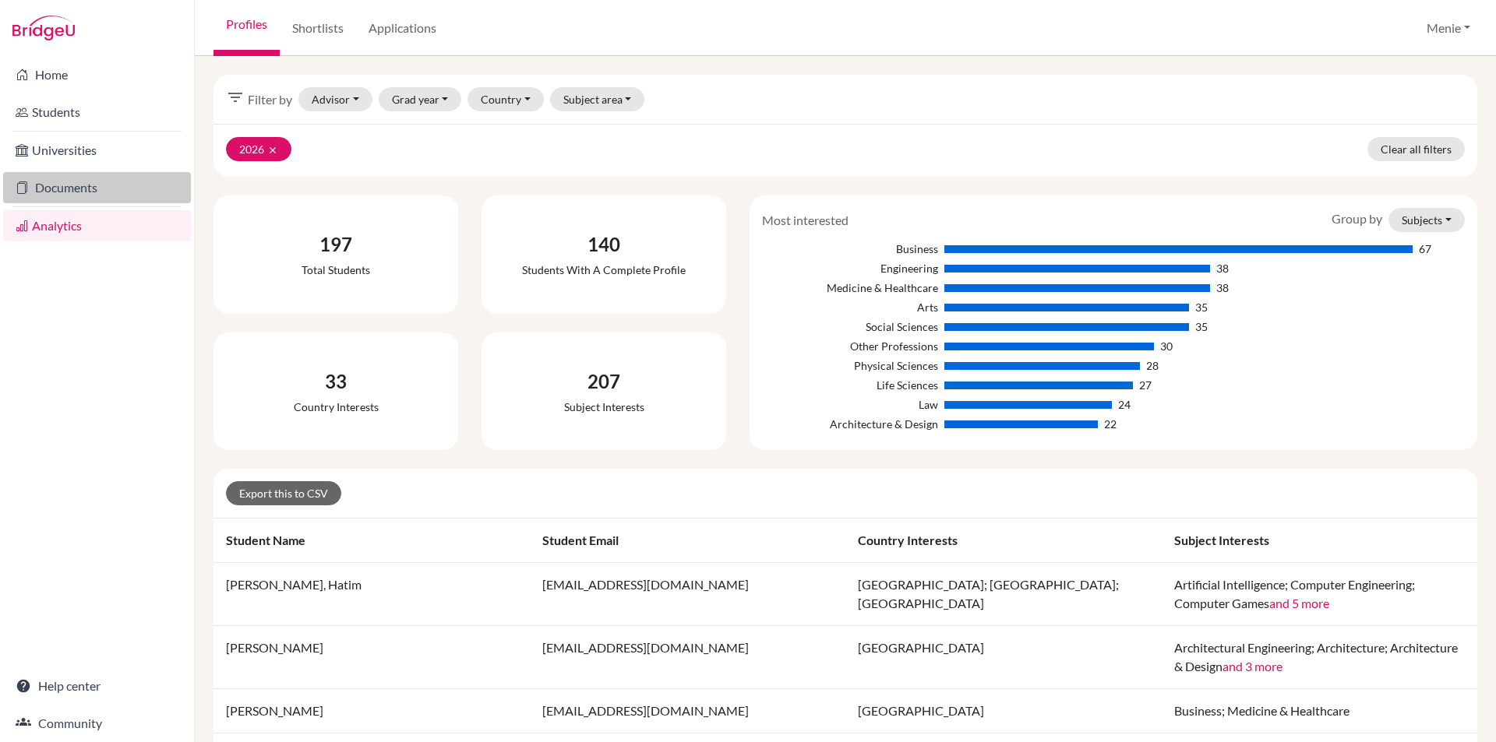
click at [77, 192] on link "Documents" at bounding box center [97, 187] width 188 height 31
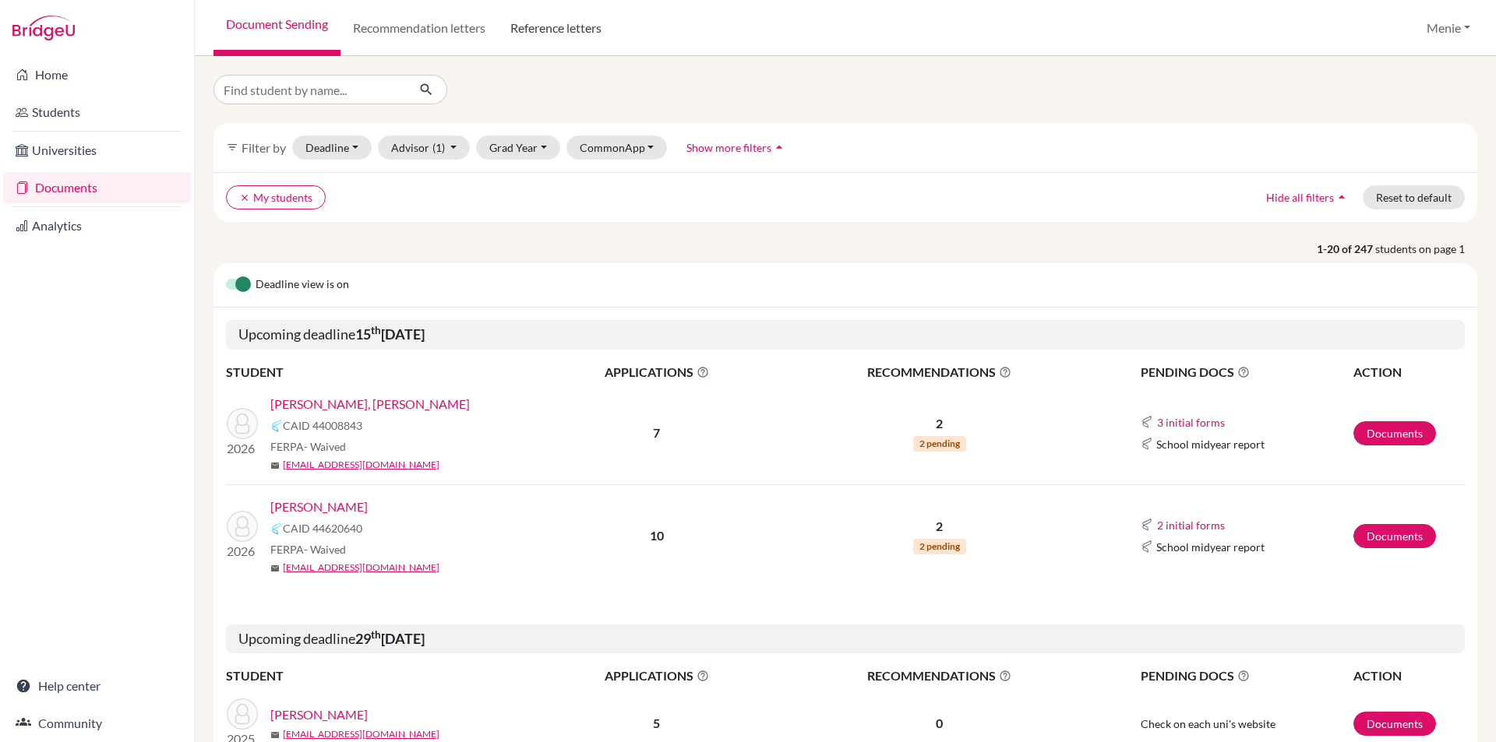
click at [576, 28] on link "Reference letters" at bounding box center [556, 28] width 116 height 56
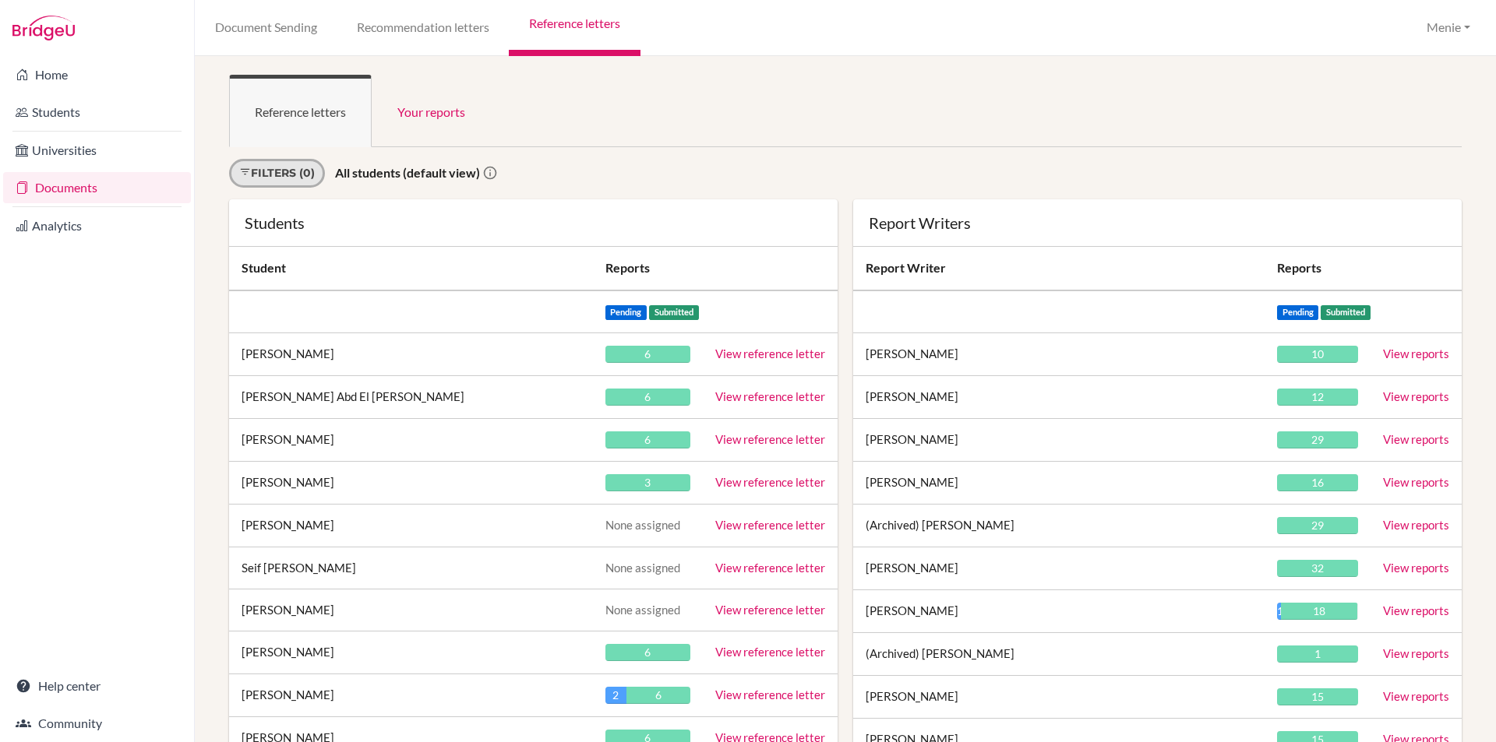
click at [252, 170] on link "Filters (0)" at bounding box center [277, 173] width 96 height 29
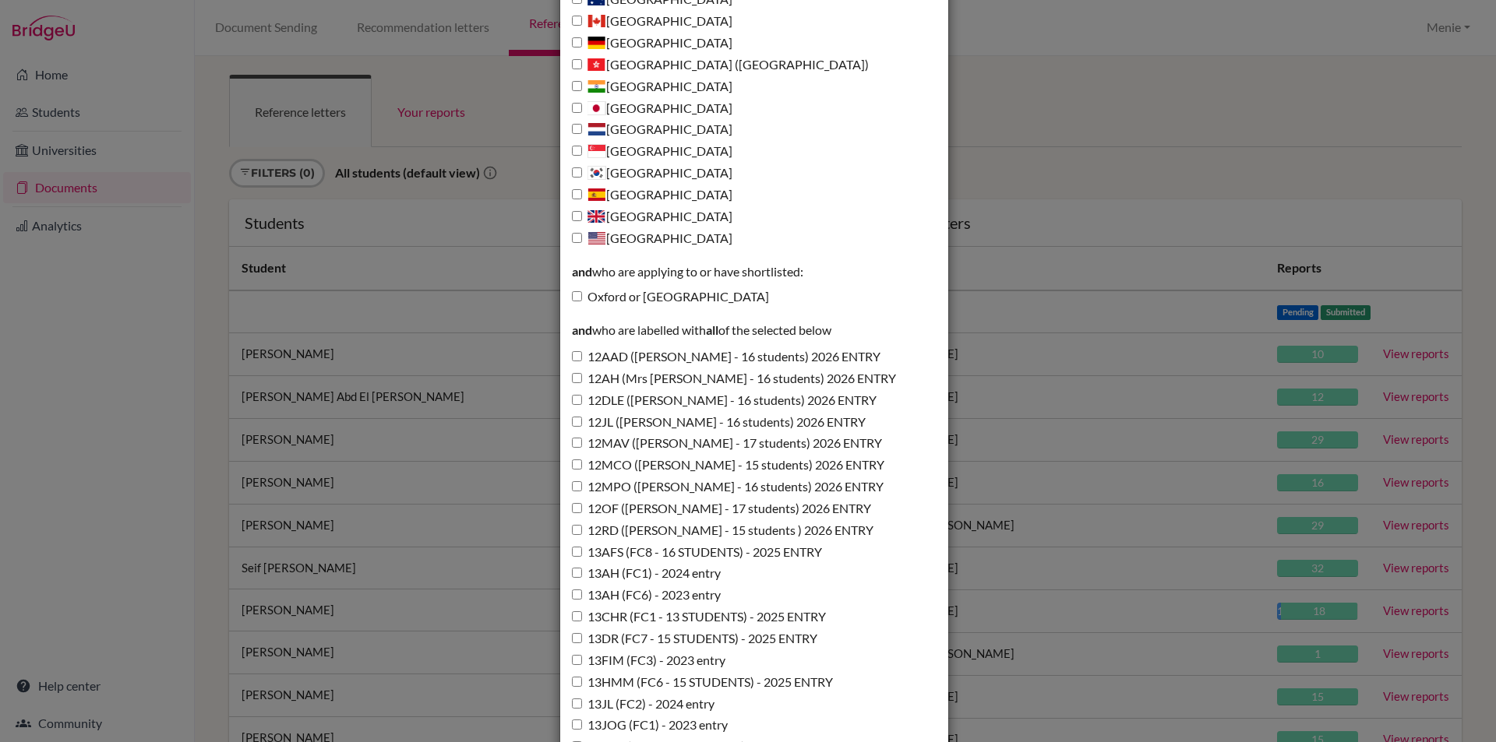
scroll to position [234, 0]
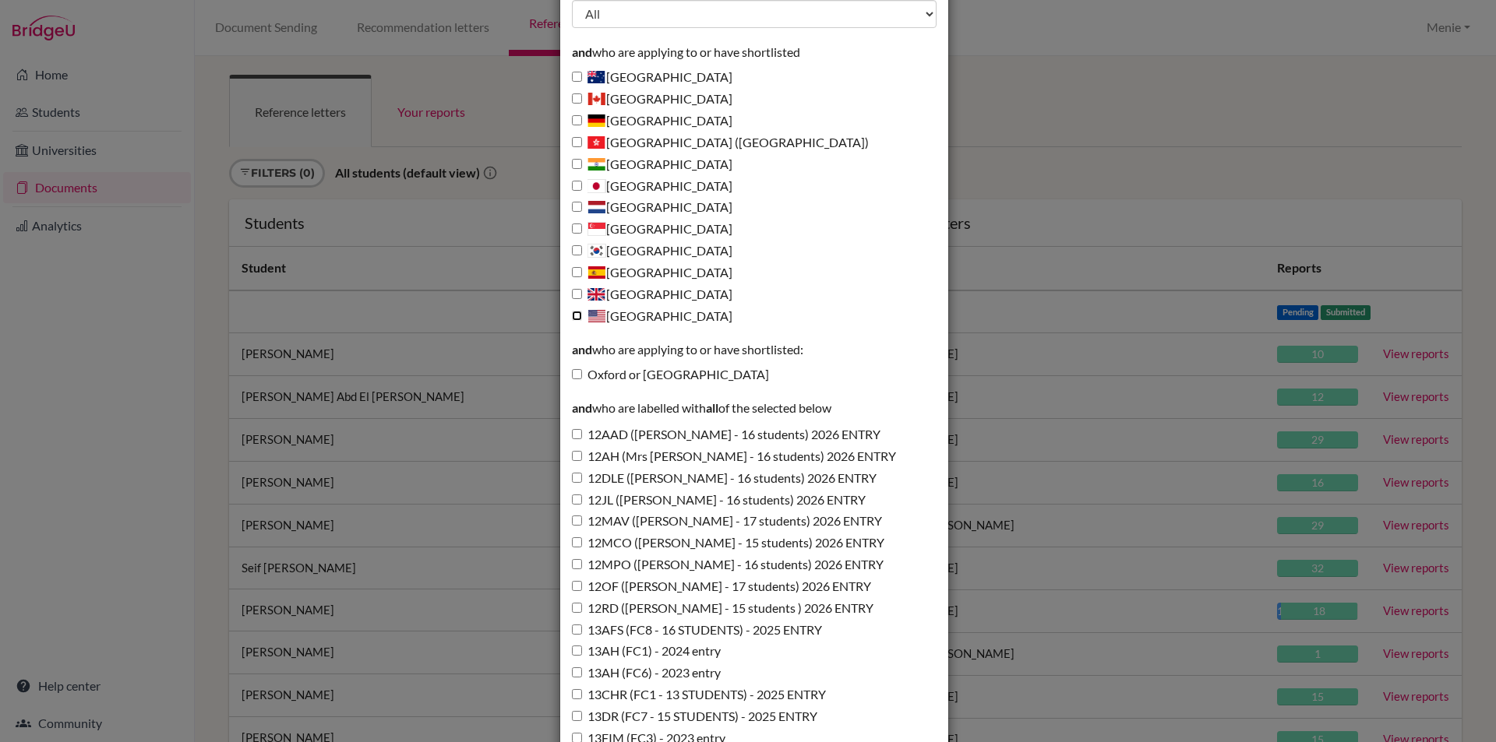
click at [572, 315] on input "[GEOGRAPHIC_DATA]" at bounding box center [577, 316] width 10 height 10
checkbox input "true"
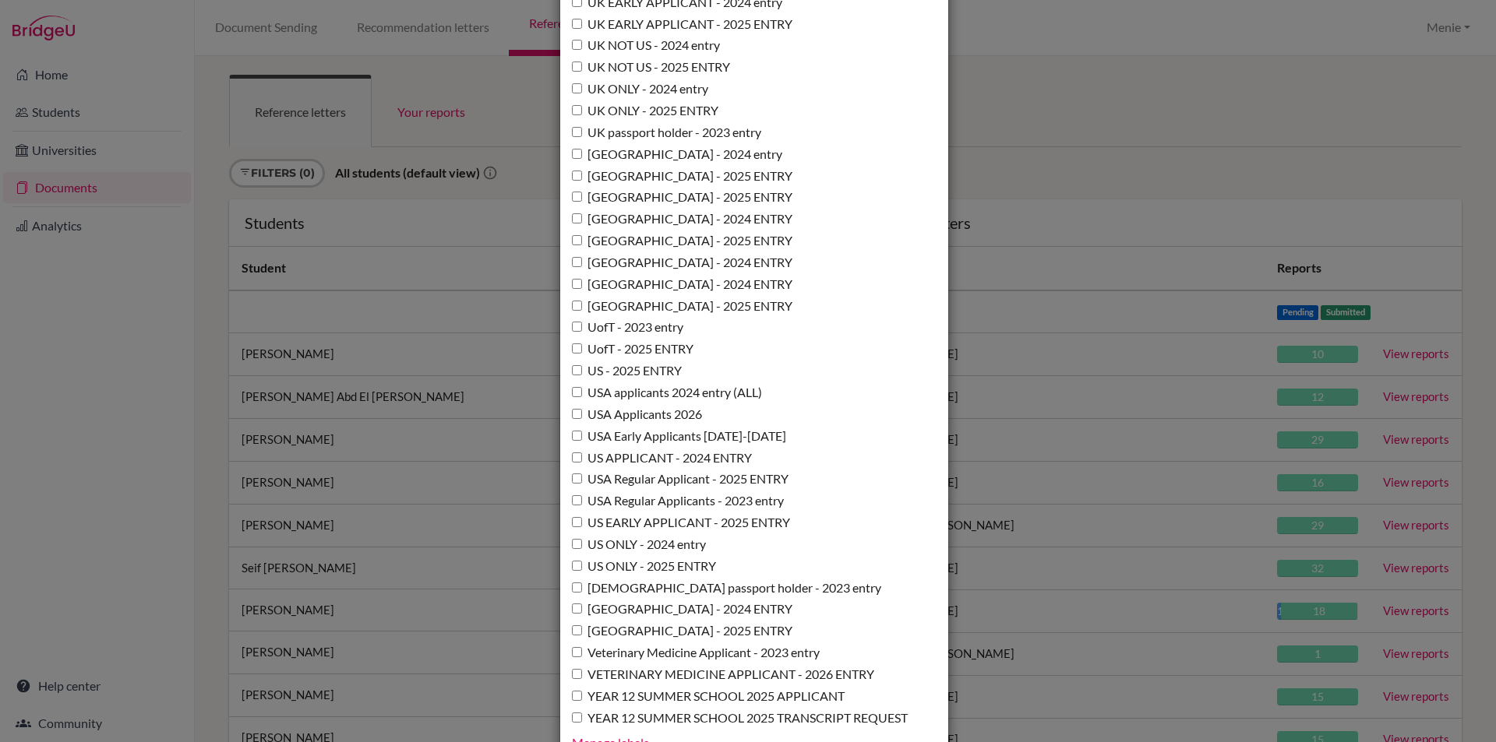
scroll to position [11280, 0]
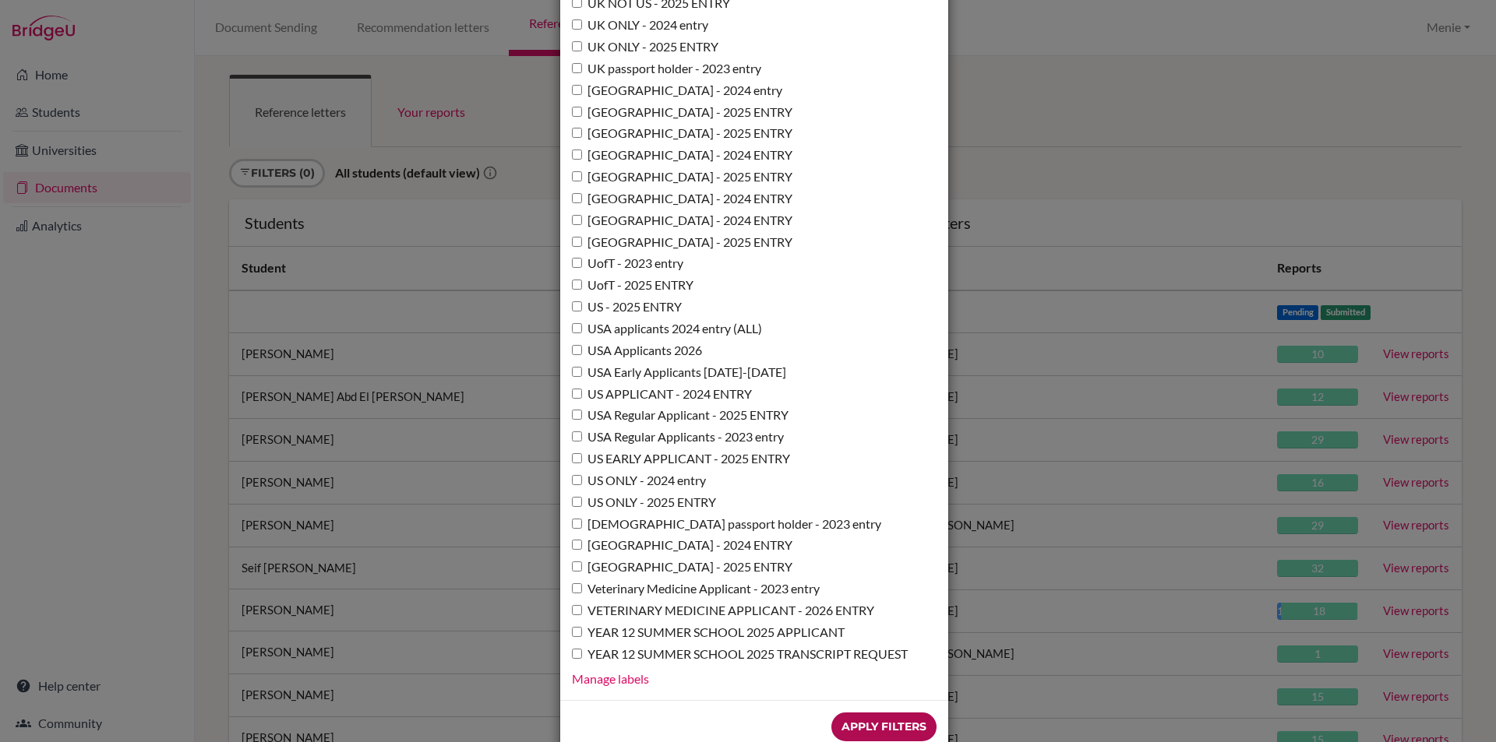
click at [872, 713] on input "Apply Filters" at bounding box center [883, 727] width 105 height 29
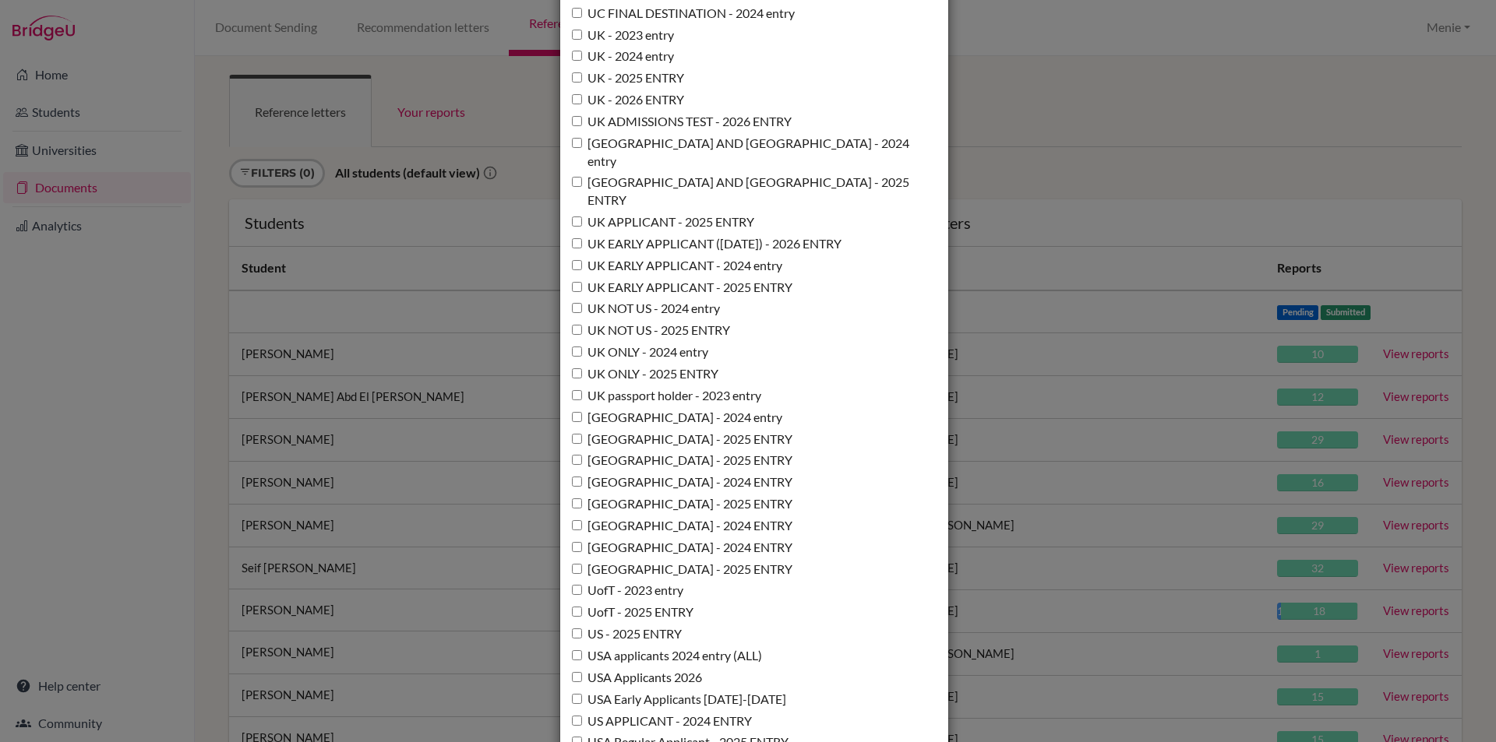
scroll to position [11046, 0]
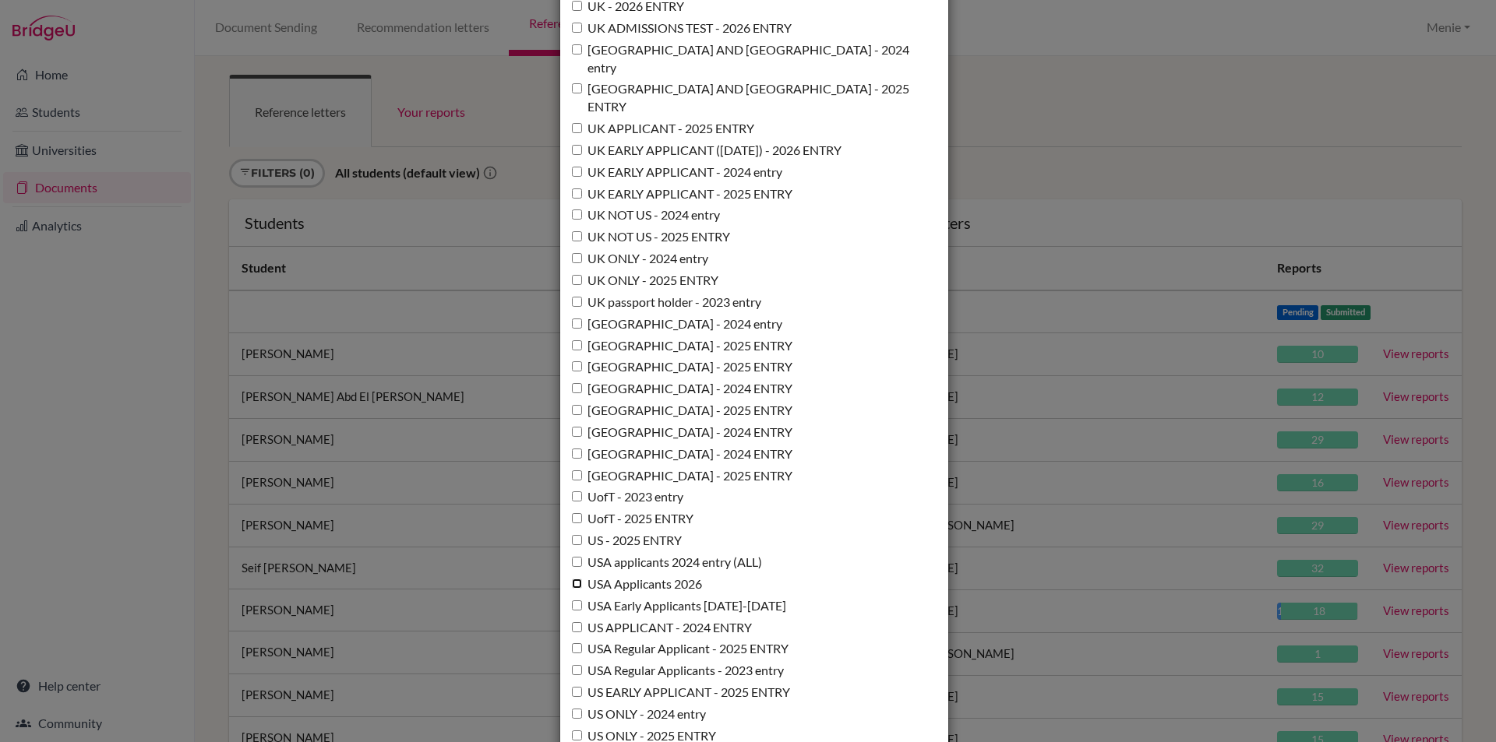
click at [572, 579] on input "USA Applicants 2026" at bounding box center [577, 584] width 10 height 10
checkbox input "true"
click at [573, 601] on input "USA Early Applicants [DATE]-[DATE]" at bounding box center [577, 606] width 10 height 10
checkbox input "true"
click at [572, 643] on input "USA Regular Applicant - 2025 ENTRY" at bounding box center [577, 648] width 10 height 10
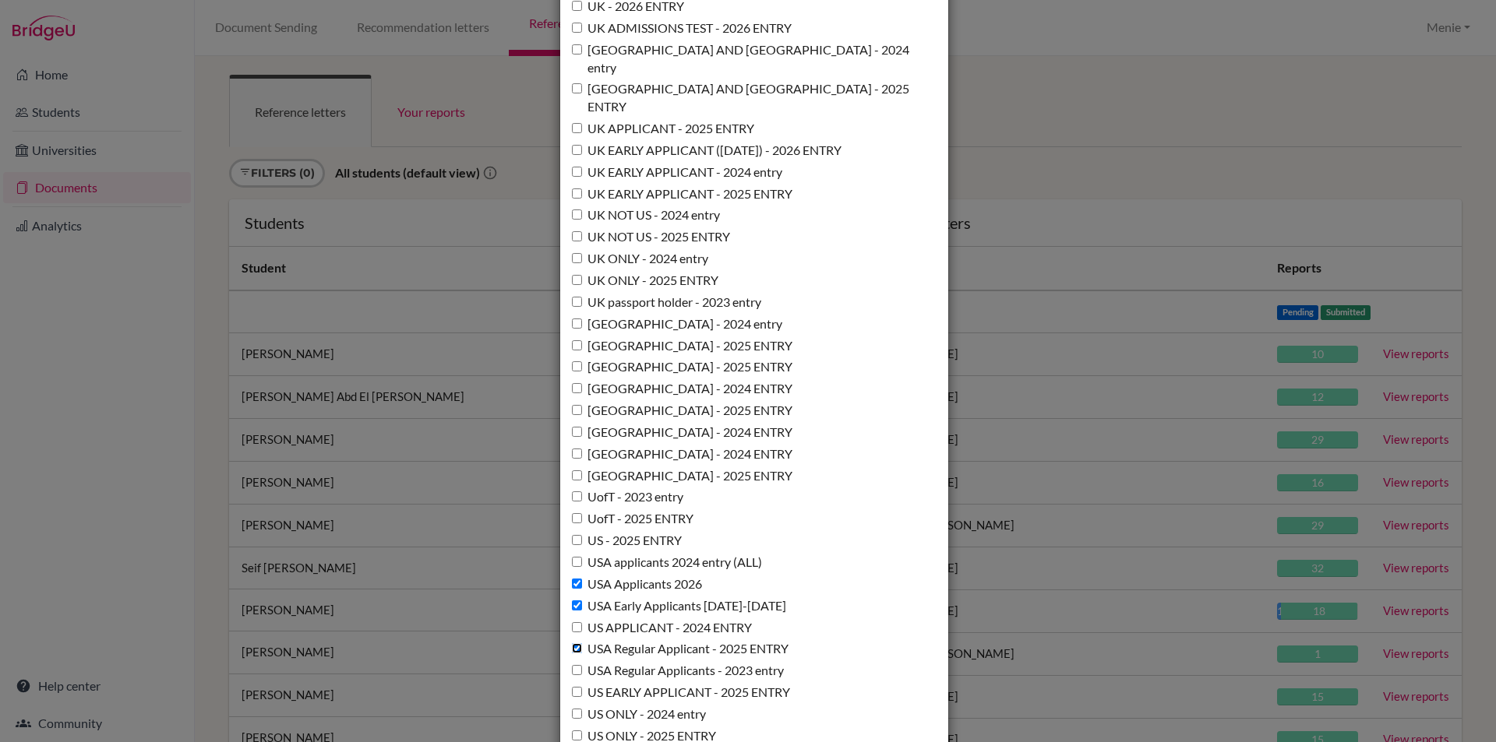
click at [572, 643] on input "USA Regular Applicant - 2025 ENTRY" at bounding box center [577, 648] width 10 height 10
checkbox input "false"
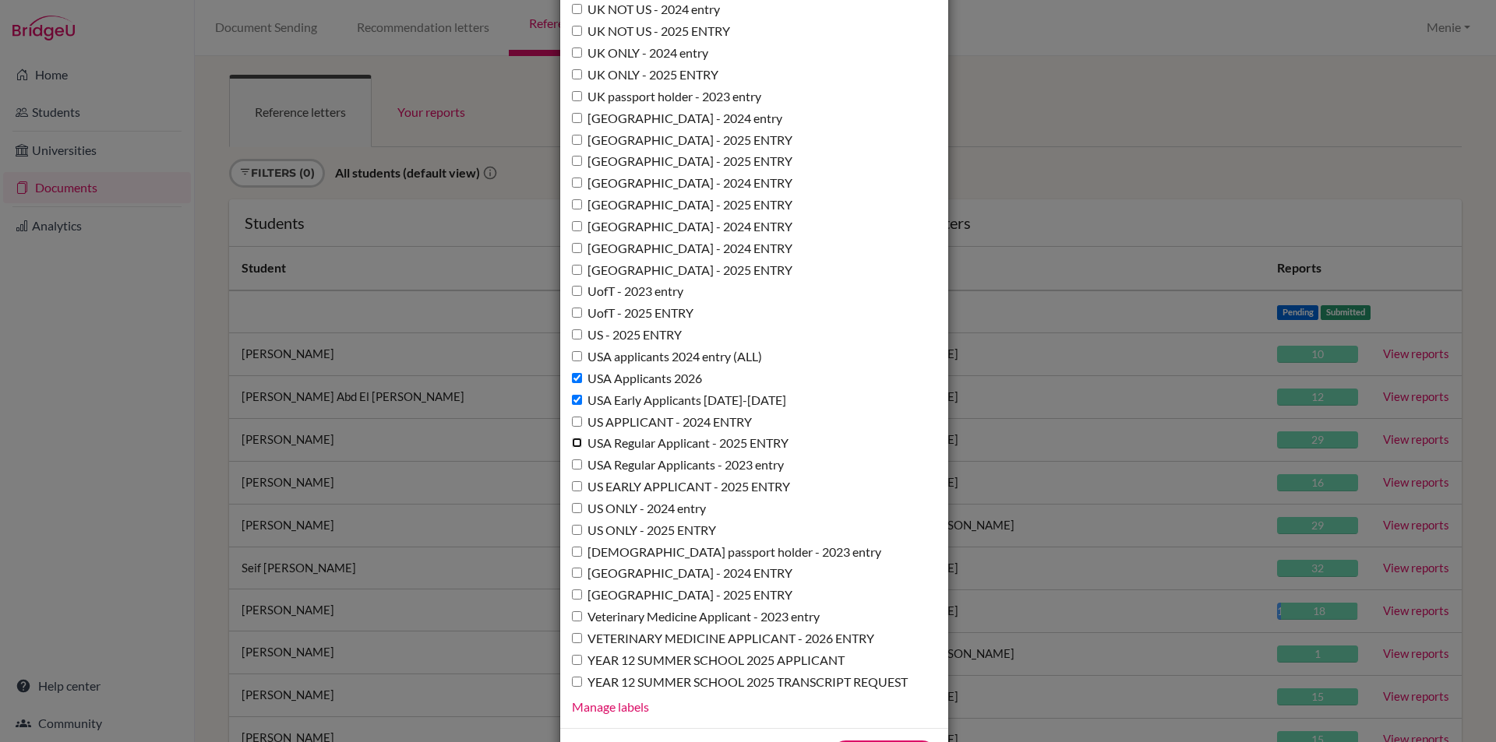
scroll to position [11280, 0]
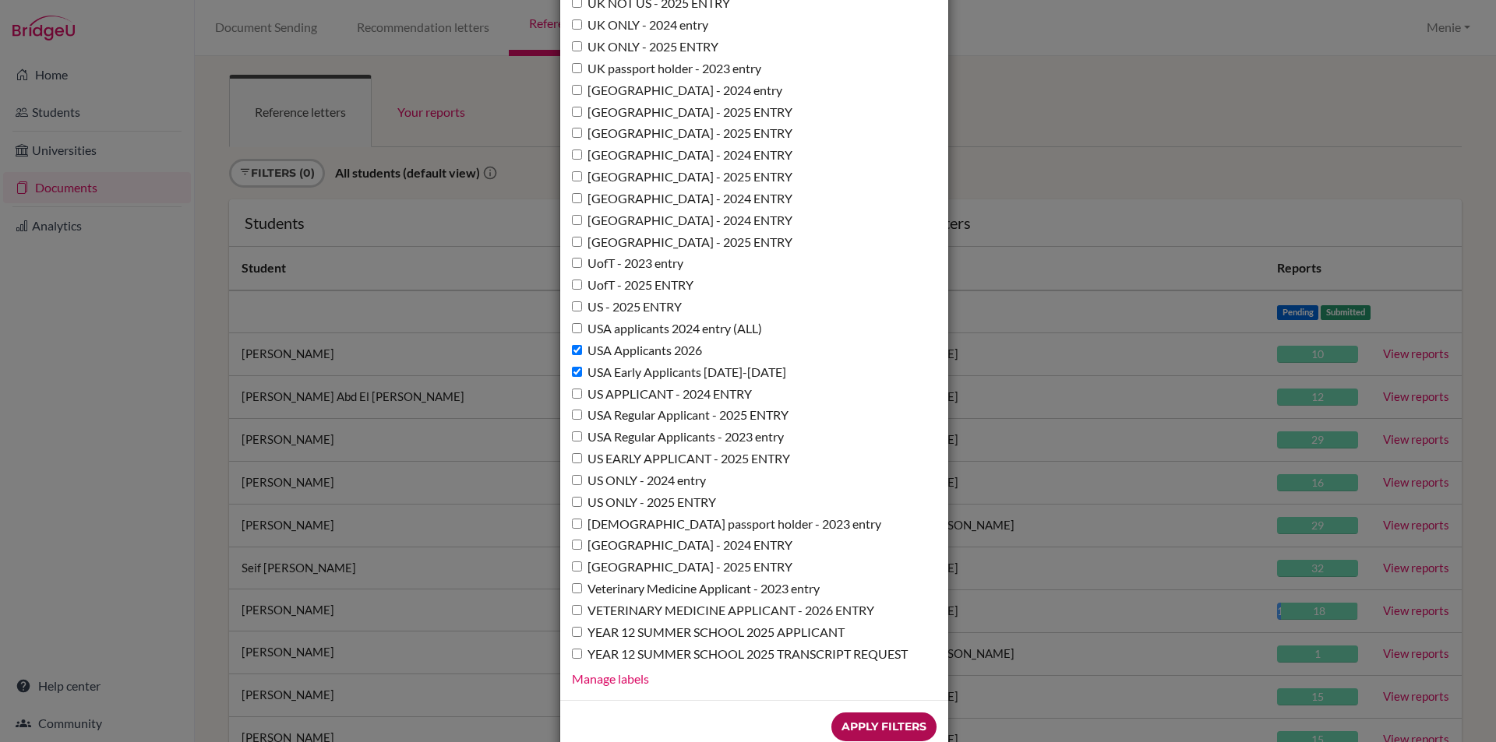
click at [880, 713] on input "Apply Filters" at bounding box center [883, 727] width 105 height 29
